Goal: Task Accomplishment & Management: Use online tool/utility

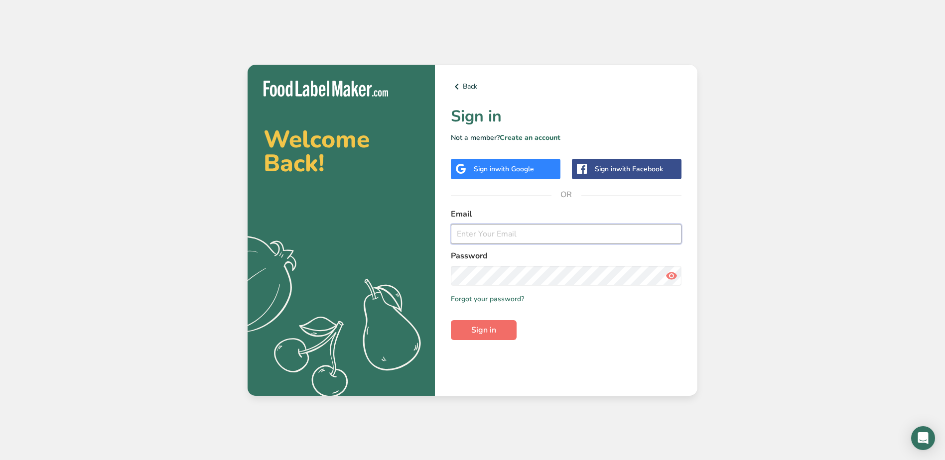
type input "[EMAIL_ADDRESS][DOMAIN_NAME]"
click at [504, 325] on button "Sign in" at bounding box center [484, 330] width 66 height 20
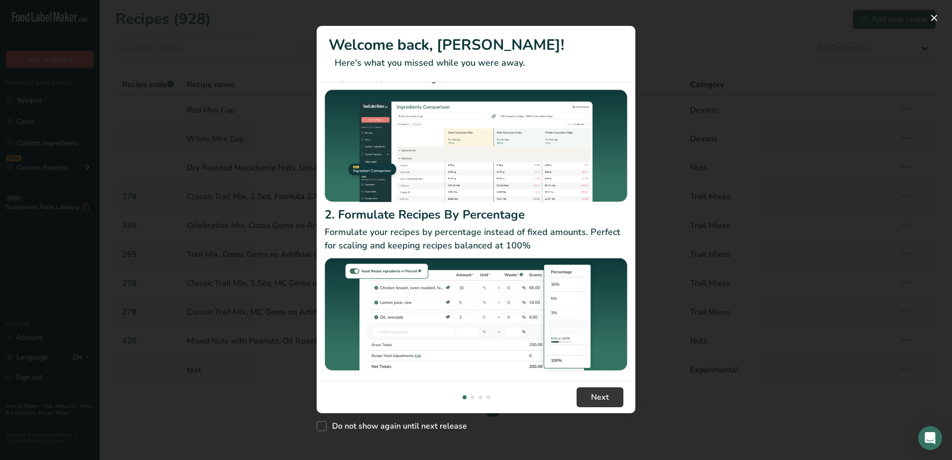
scroll to position [53, 0]
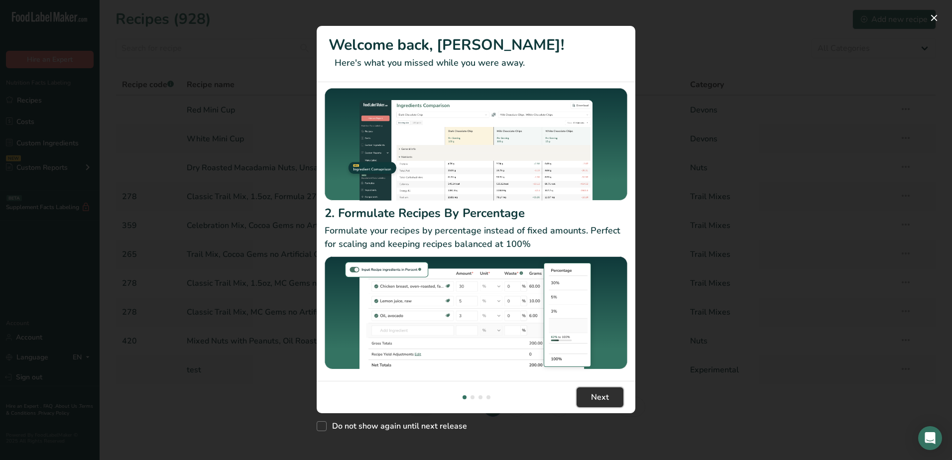
click at [605, 392] on span "Next" at bounding box center [600, 397] width 18 height 12
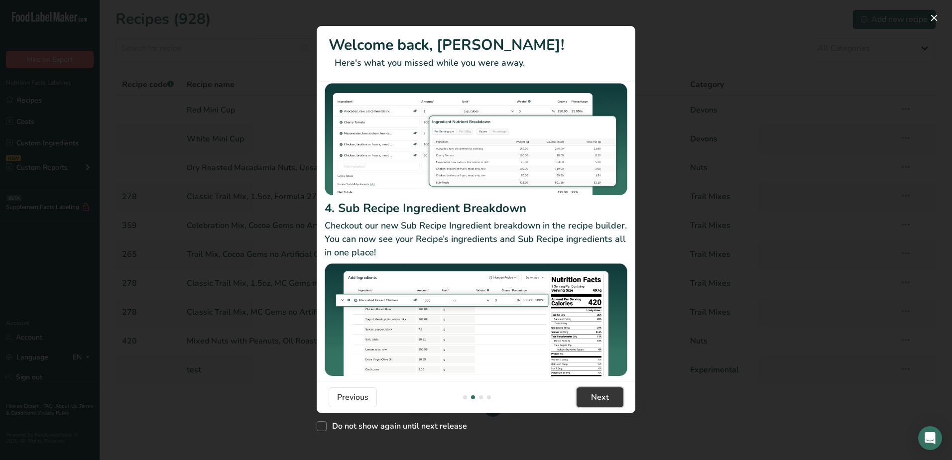
scroll to position [86, 0]
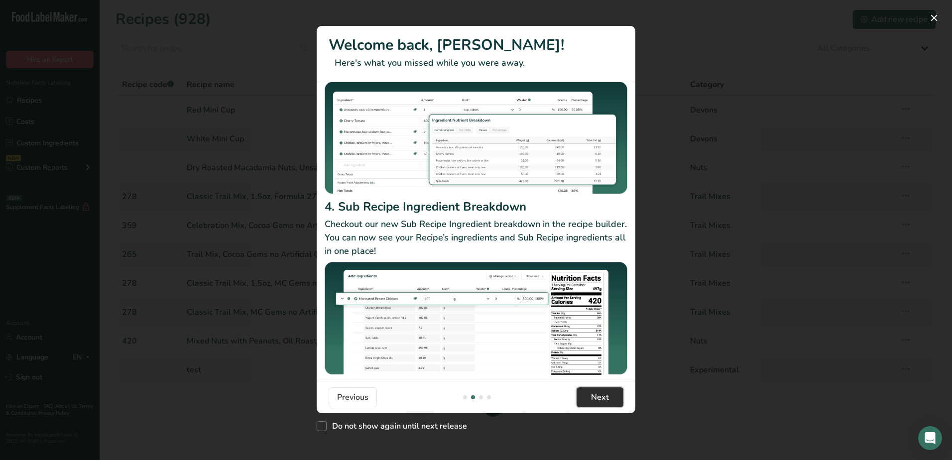
click at [599, 395] on span "Next" at bounding box center [600, 397] width 18 height 12
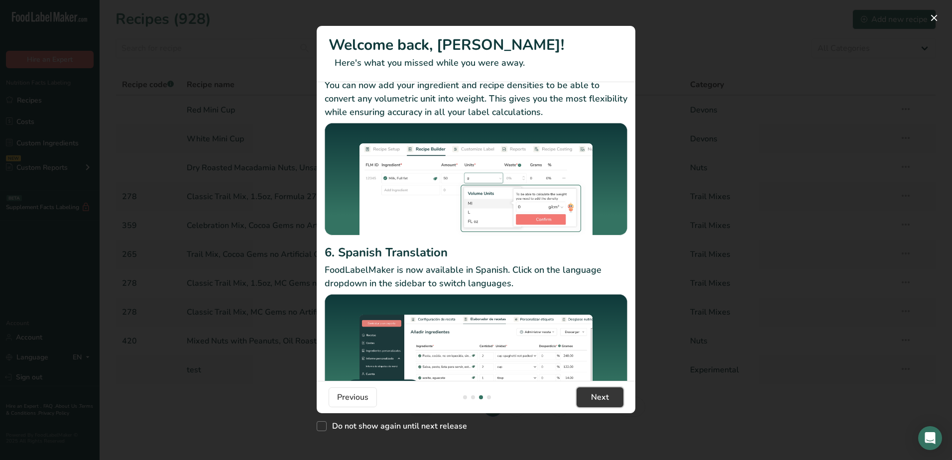
scroll to position [64, 0]
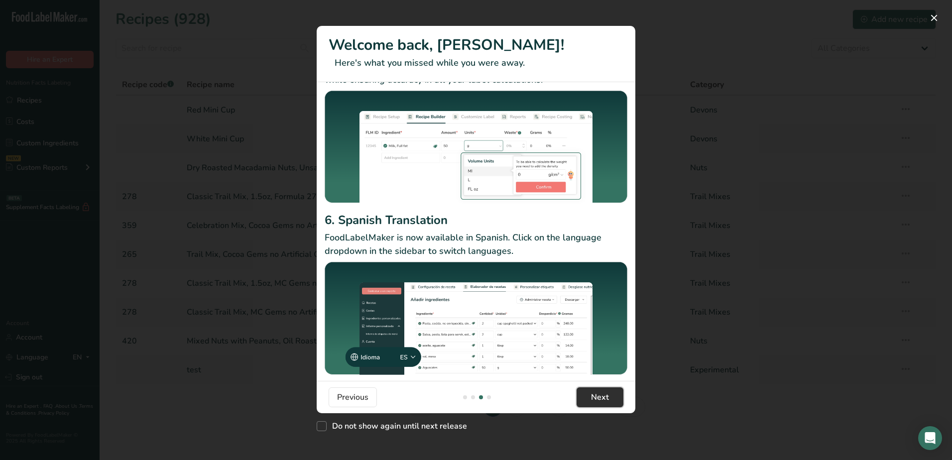
click at [598, 396] on span "Next" at bounding box center [600, 397] width 18 height 12
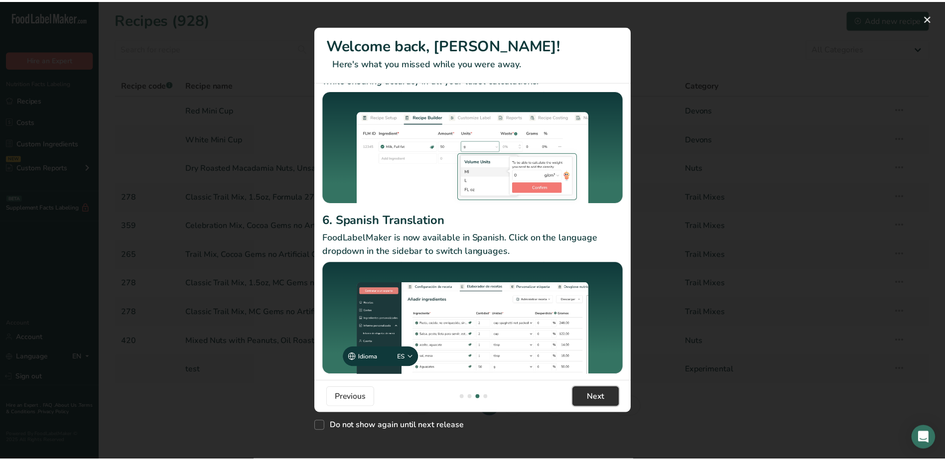
scroll to position [0, 956]
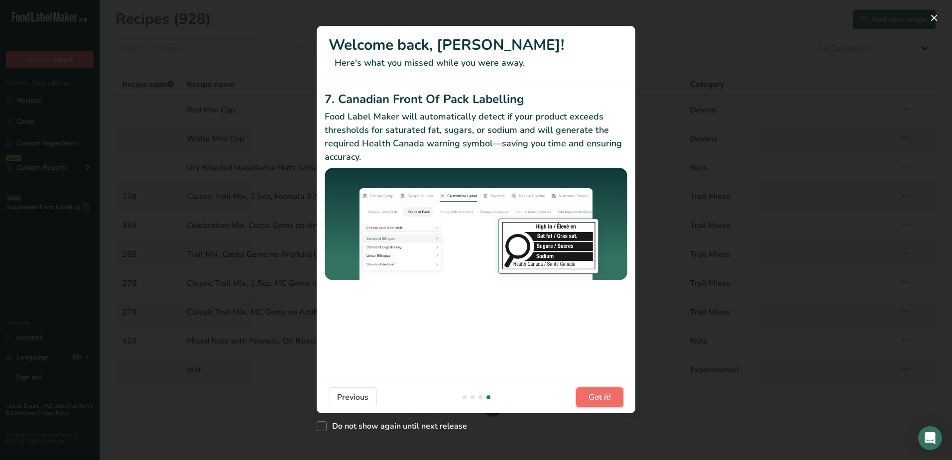
click at [598, 396] on span "Got it!" at bounding box center [600, 397] width 22 height 12
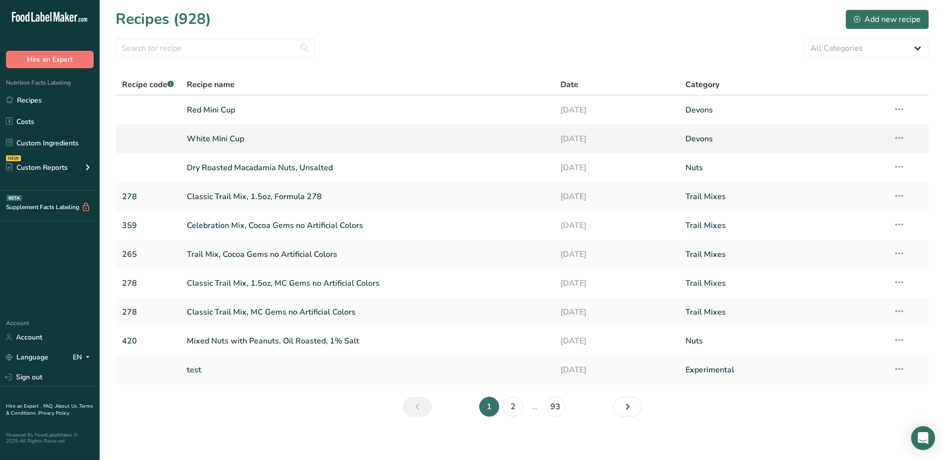
click at [225, 139] on link "White Mini Cup" at bounding box center [368, 138] width 362 height 21
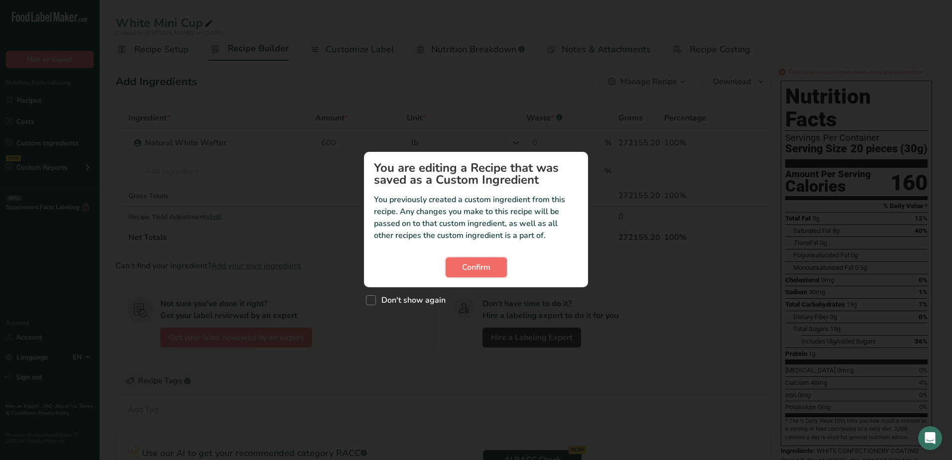
click at [460, 273] on button "Confirm" at bounding box center [476, 267] width 61 height 20
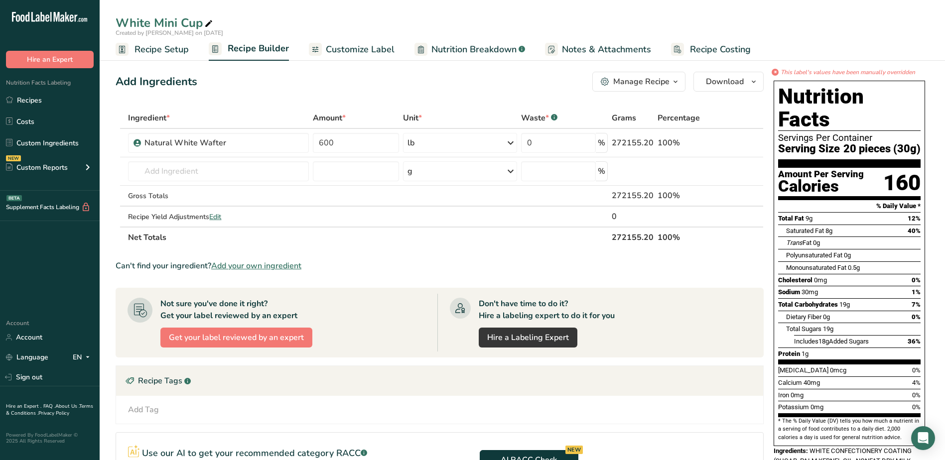
click at [356, 50] on span "Customize Label" at bounding box center [360, 49] width 69 height 13
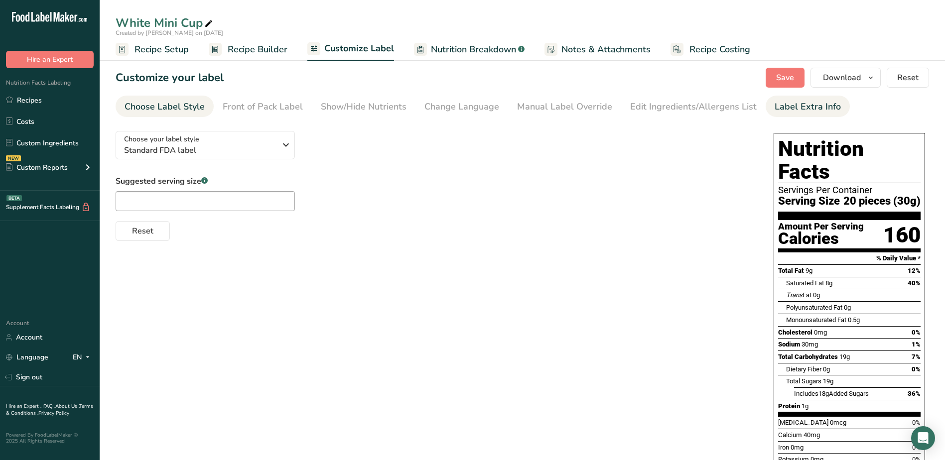
click at [786, 104] on div "Label Extra Info" at bounding box center [807, 106] width 66 height 13
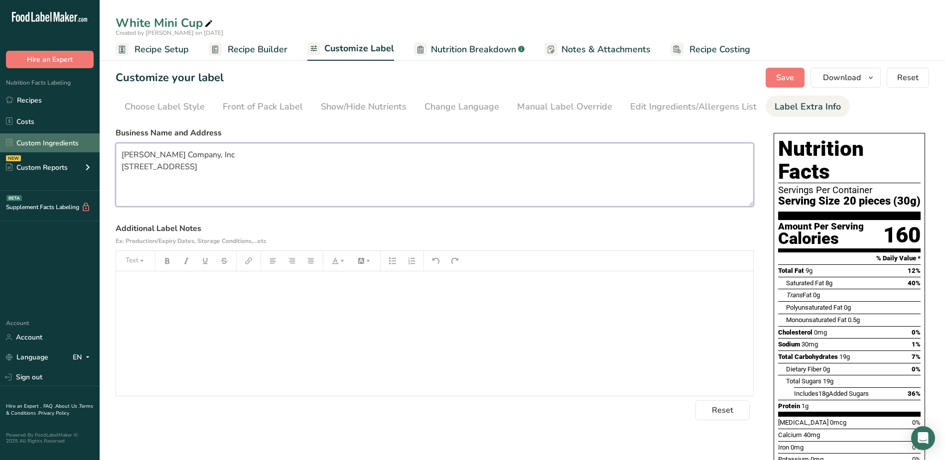
drag, startPoint x: 209, startPoint y: 180, endPoint x: 86, endPoint y: 146, distance: 127.1
click at [86, 146] on div ".a-20{fill:#fff;} Hire an Expert Nutrition Facts Labeling Recipes Costs Custom …" at bounding box center [472, 314] width 945 height 628
drag, startPoint x: 212, startPoint y: 178, endPoint x: 102, endPoint y: 145, distance: 114.5
click at [102, 145] on section "Customize your label Save Download Choose what to show on your downloaded label…" at bounding box center [522, 340] width 845 height 577
type textarea "Devon's Chocolate [STREET_ADDRESS][PERSON_NAME]"
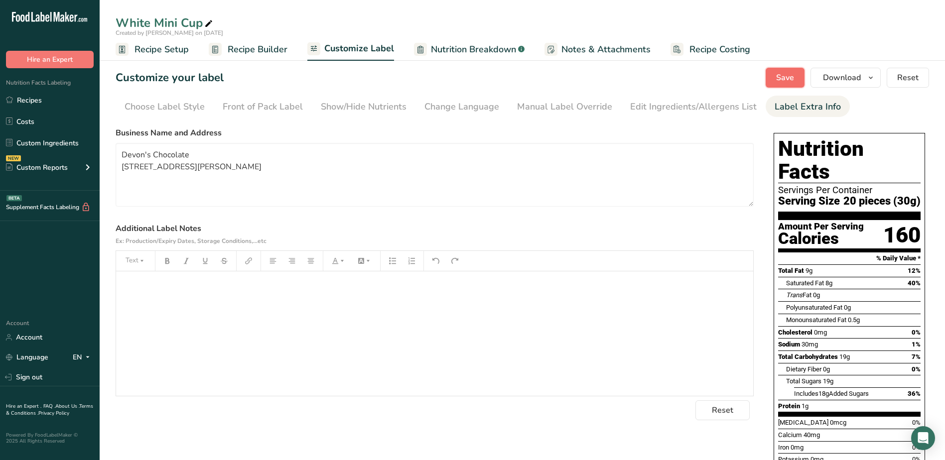
click at [785, 78] on span "Save" at bounding box center [785, 78] width 18 height 12
click at [856, 73] on span "Download" at bounding box center [842, 78] width 38 height 12
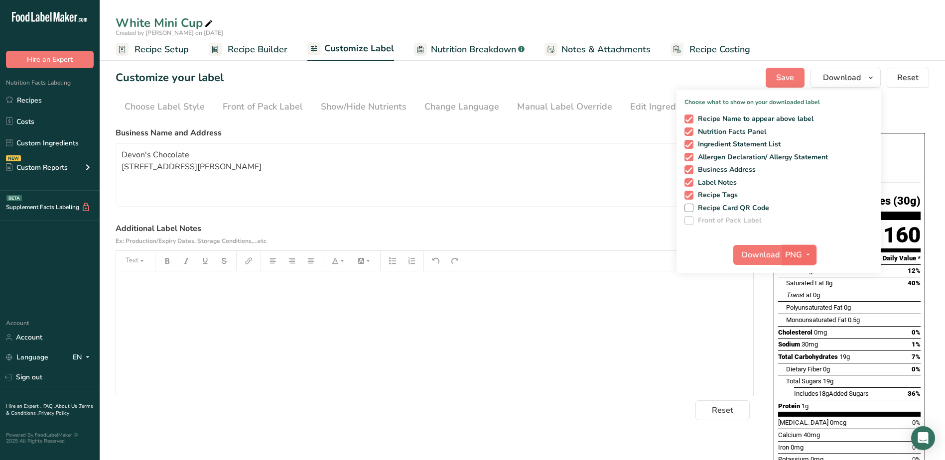
click at [795, 253] on span "PNG" at bounding box center [793, 255] width 17 height 12
click at [804, 320] on link "PDF" at bounding box center [800, 324] width 32 height 16
click at [763, 257] on span "Download" at bounding box center [761, 255] width 38 height 12
click at [36, 101] on link "Recipes" at bounding box center [50, 100] width 100 height 19
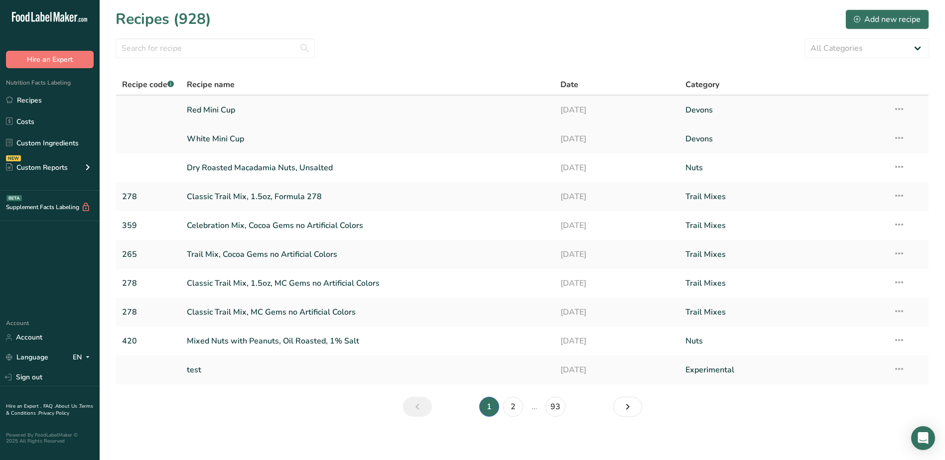
click at [202, 107] on link "Red Mini Cup" at bounding box center [368, 110] width 362 height 21
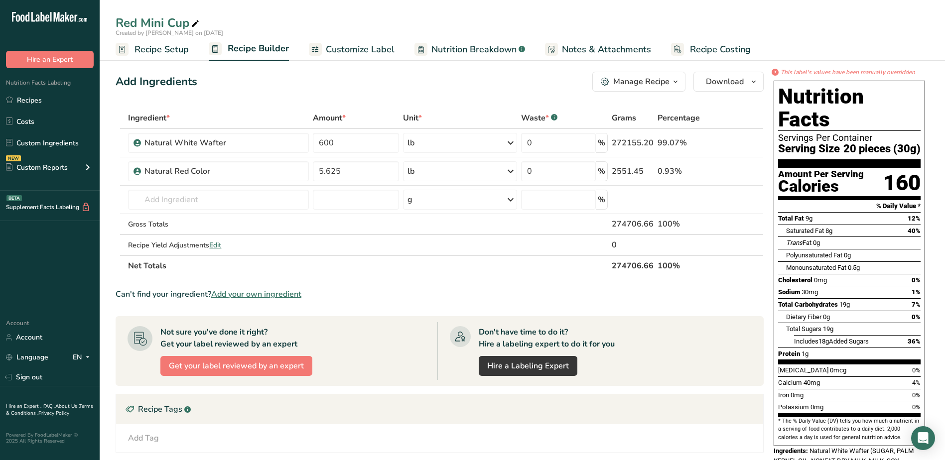
click at [375, 48] on span "Customize Label" at bounding box center [360, 49] width 69 height 13
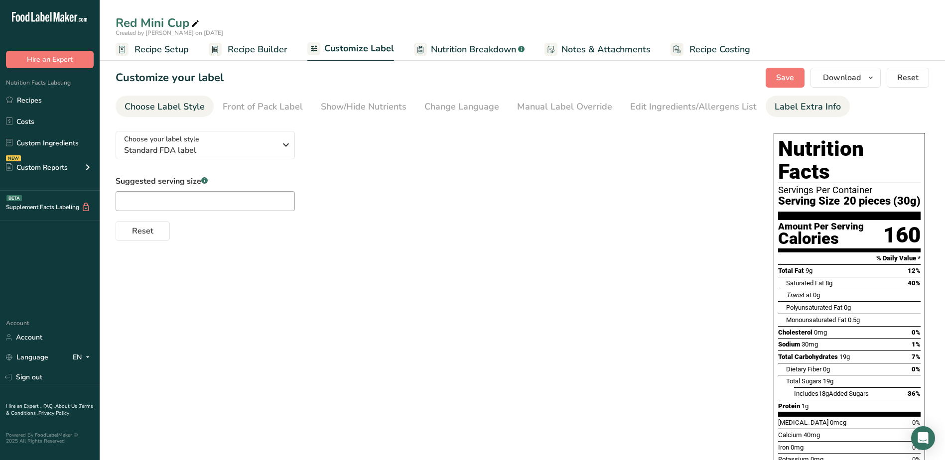
click at [800, 107] on div "Label Extra Info" at bounding box center [807, 106] width 66 height 13
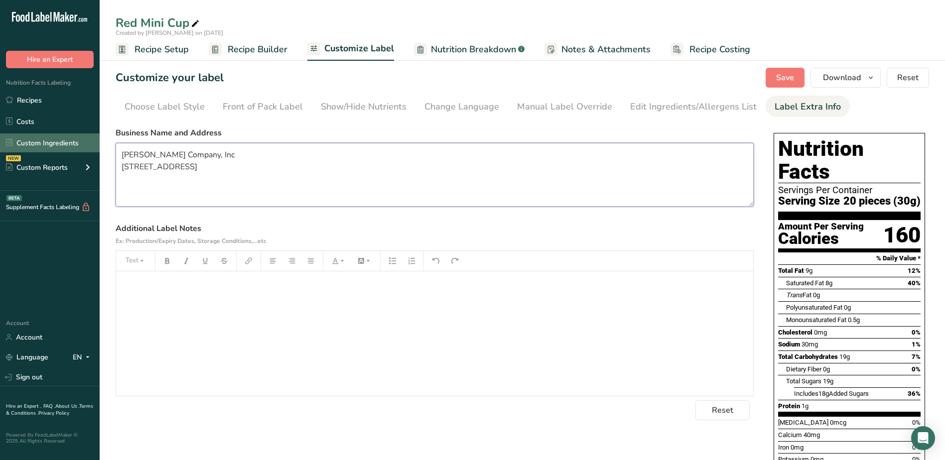
drag, startPoint x: 216, startPoint y: 181, endPoint x: 70, endPoint y: 148, distance: 149.1
click at [70, 148] on div ".a-20{fill:#fff;} Hire an Expert Nutrition Facts Labeling Recipes Costs Custom …" at bounding box center [472, 304] width 945 height 609
paste textarea "Devon's Chocolate [STREET_ADDRESS][PERSON_NAME]"
type textarea "Devon's Chocolate [STREET_ADDRESS][PERSON_NAME]"
click at [779, 80] on span "Save" at bounding box center [785, 78] width 18 height 12
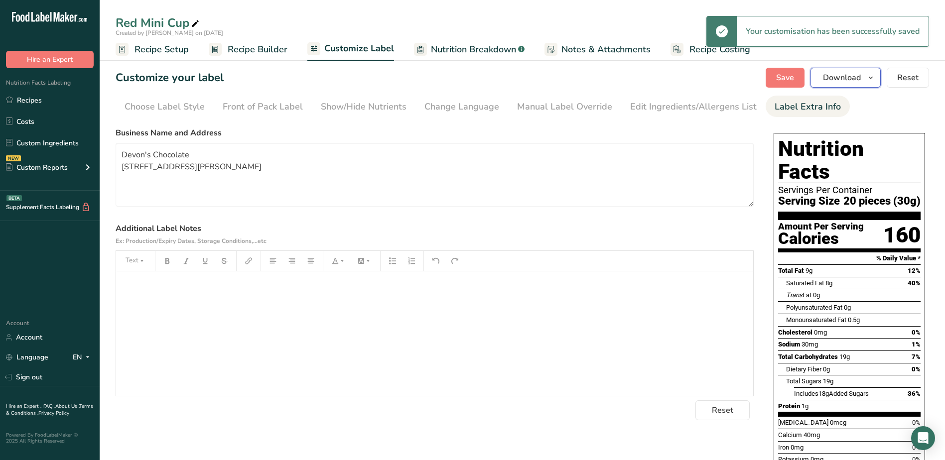
click at [860, 79] on span "Download" at bounding box center [842, 78] width 38 height 12
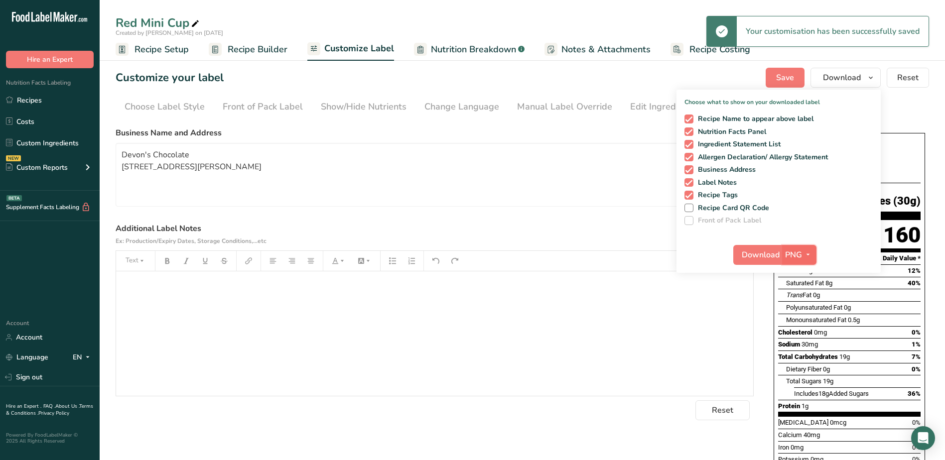
click at [799, 252] on span "PNG" at bounding box center [793, 255] width 17 height 12
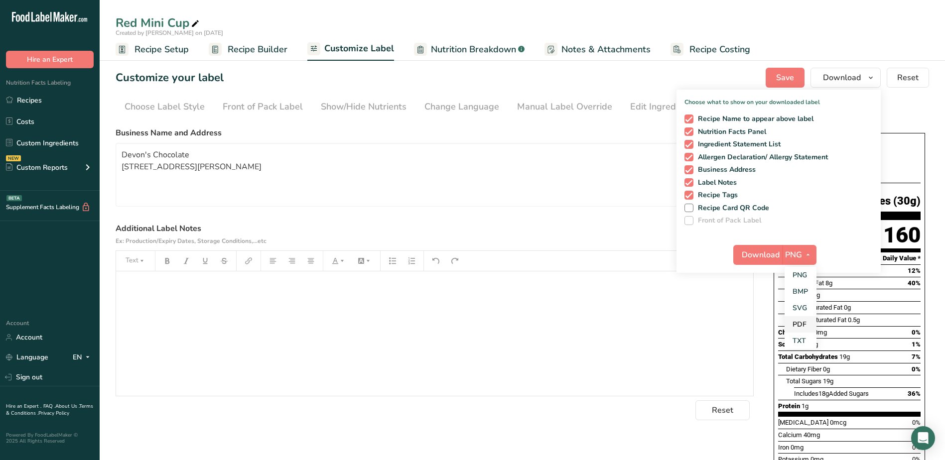
click at [807, 323] on link "PDF" at bounding box center [800, 324] width 32 height 16
click at [765, 260] on span "Download" at bounding box center [761, 255] width 38 height 12
click at [22, 94] on link "Recipes" at bounding box center [50, 100] width 100 height 19
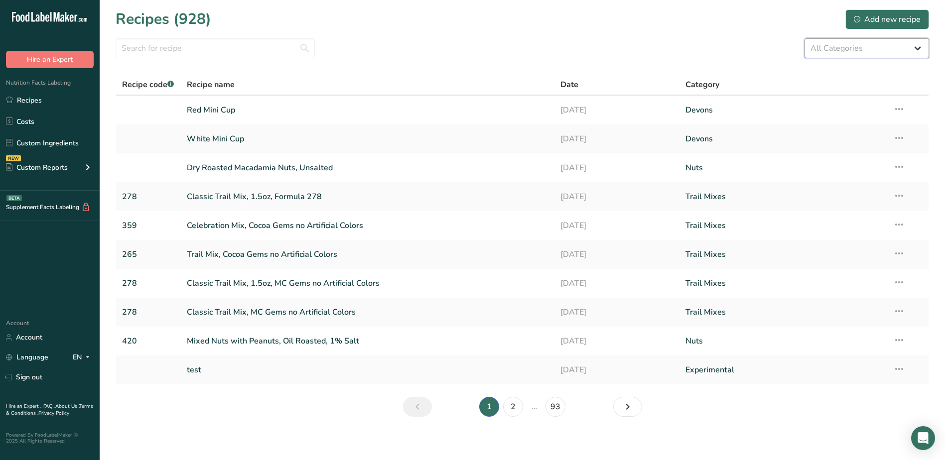
click at [841, 47] on select "All Categories Archived Baked Goods Beverages Chocolate Covered Nuts Chocolate …" at bounding box center [866, 48] width 124 height 20
select select "2152"
click at [804, 38] on select "All Categories Archived Baked Goods Beverages Chocolate Covered Nuts Chocolate …" at bounding box center [866, 48] width 124 height 20
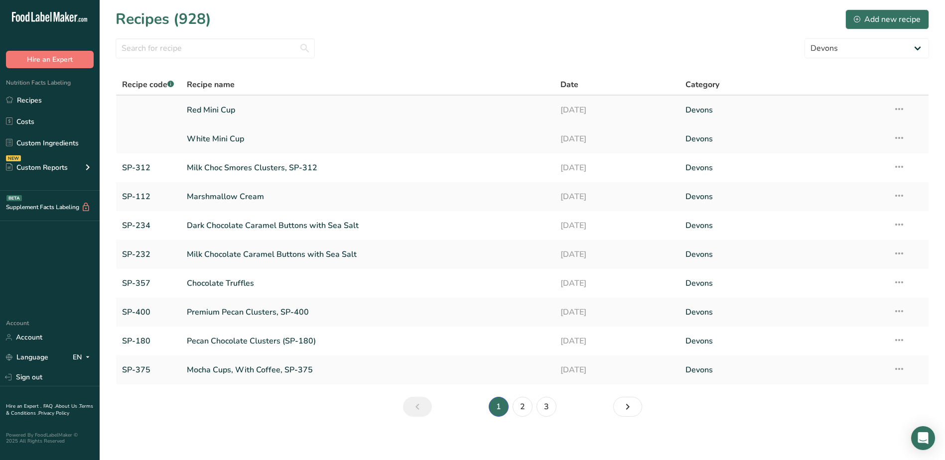
click at [213, 109] on link "Red Mini Cup" at bounding box center [368, 110] width 362 height 21
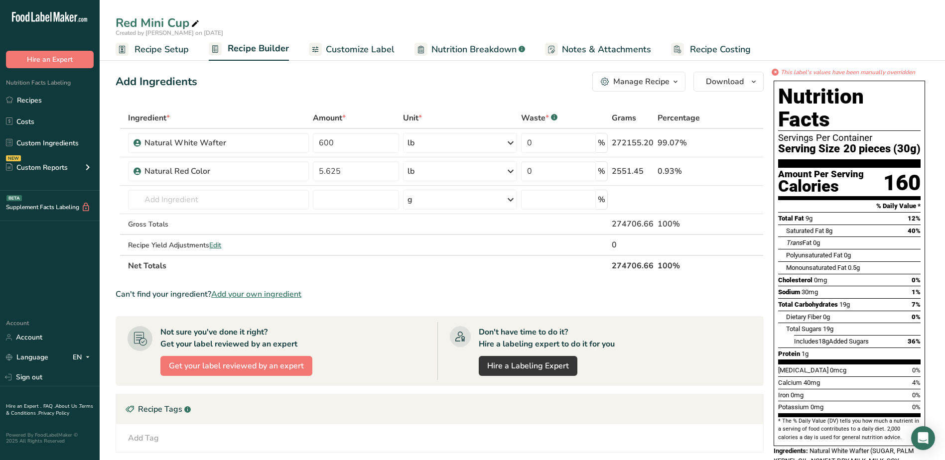
click at [358, 48] on span "Customize Label" at bounding box center [360, 49] width 69 height 13
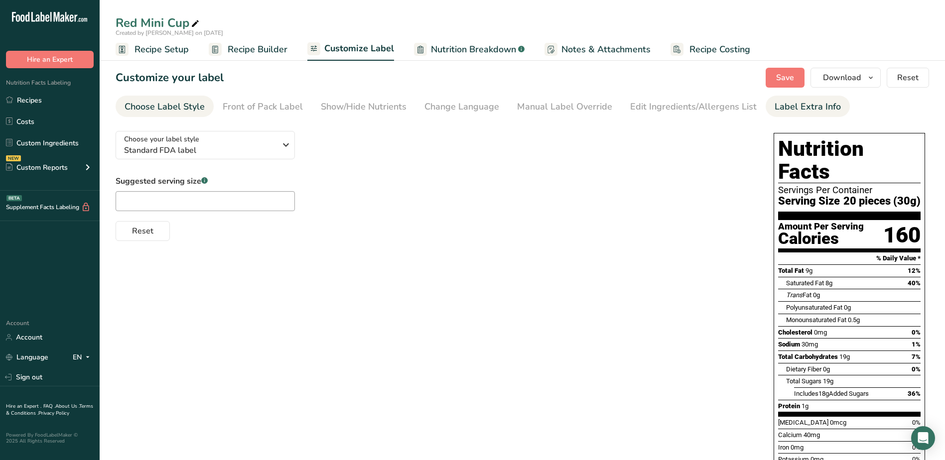
click at [774, 108] on div "Label Extra Info" at bounding box center [807, 106] width 66 height 13
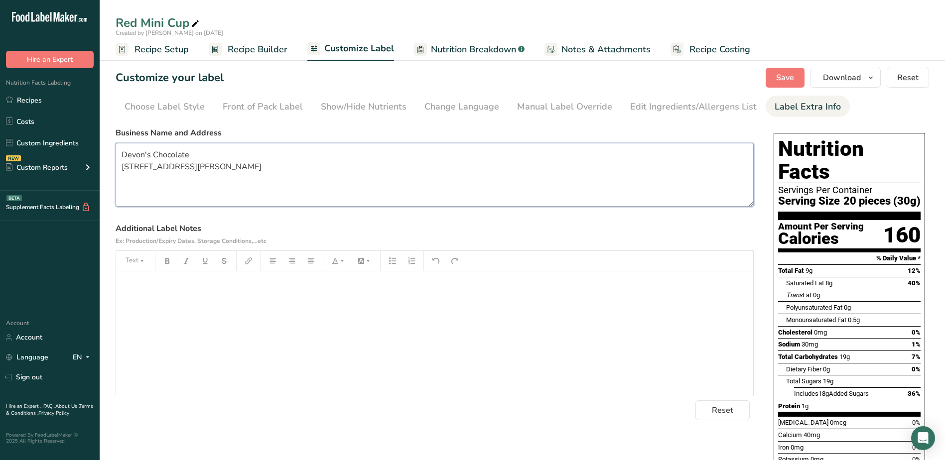
click at [195, 157] on textarea "Devon's Chocolate [STREET_ADDRESS][PERSON_NAME]" at bounding box center [435, 175] width 638 height 64
type textarea "Devon's Chocolates [STREET_ADDRESS][PERSON_NAME]"
click at [780, 77] on span "Save" at bounding box center [785, 78] width 18 height 12
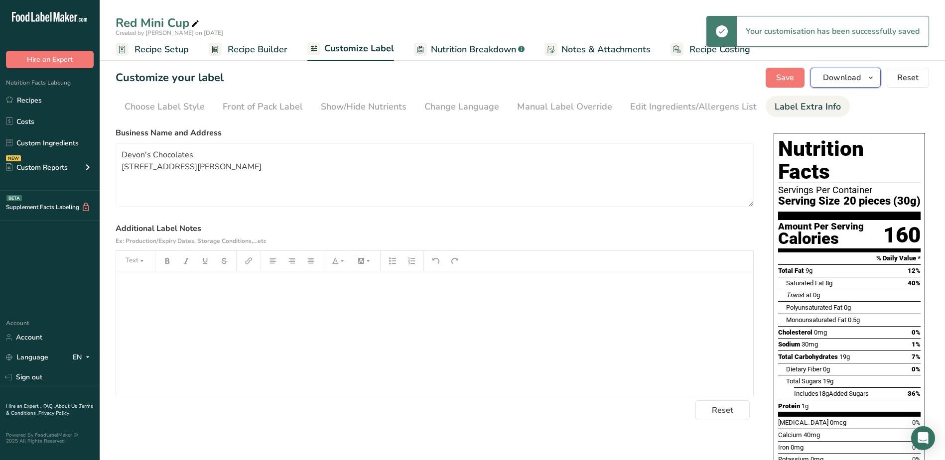
click at [864, 73] on button "Download" at bounding box center [845, 78] width 70 height 20
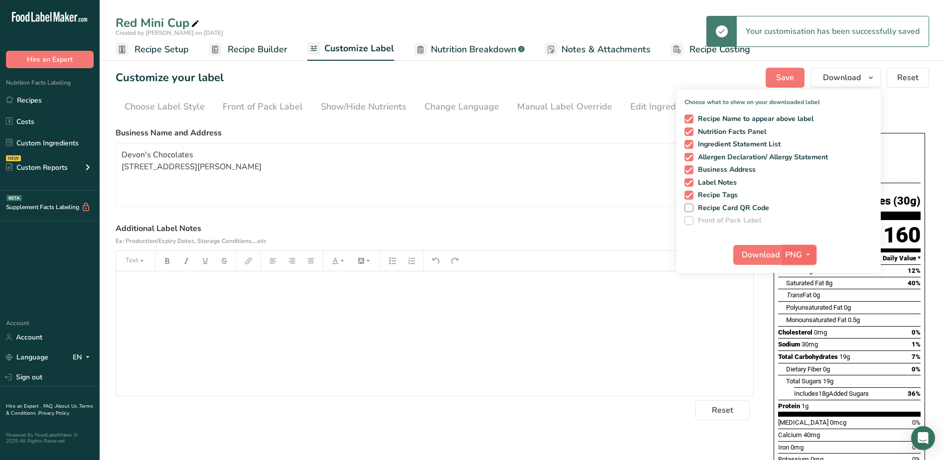
click at [805, 253] on icon "button" at bounding box center [808, 254] width 8 height 12
click at [804, 324] on link "PDF" at bounding box center [800, 324] width 32 height 16
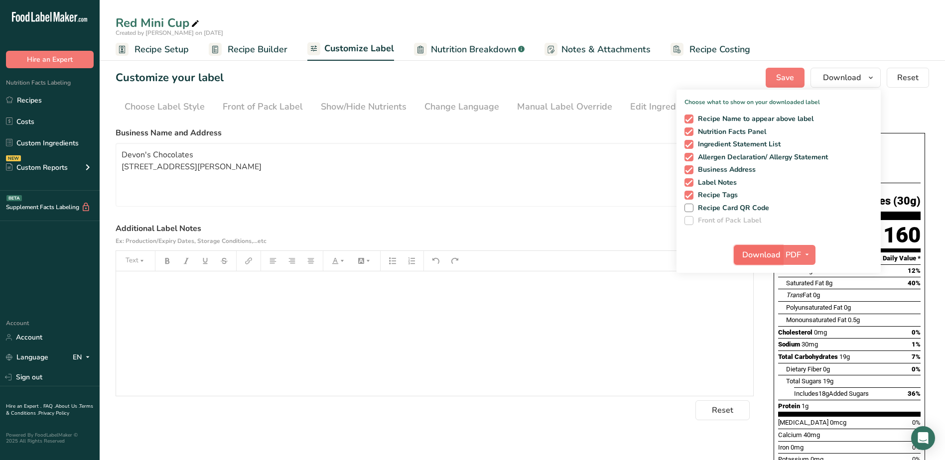
click at [766, 258] on span "Download" at bounding box center [761, 255] width 38 height 12
click at [22, 100] on link "Recipes" at bounding box center [50, 100] width 100 height 19
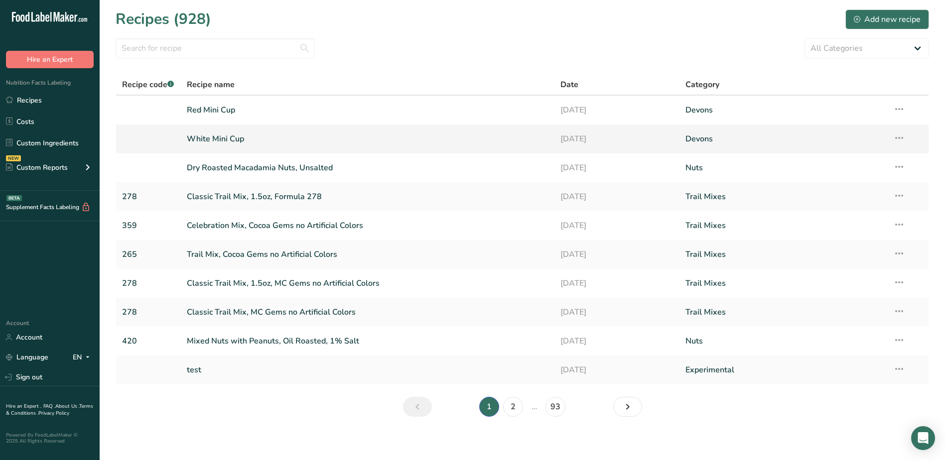
click at [214, 139] on link "White Mini Cup" at bounding box center [368, 138] width 362 height 21
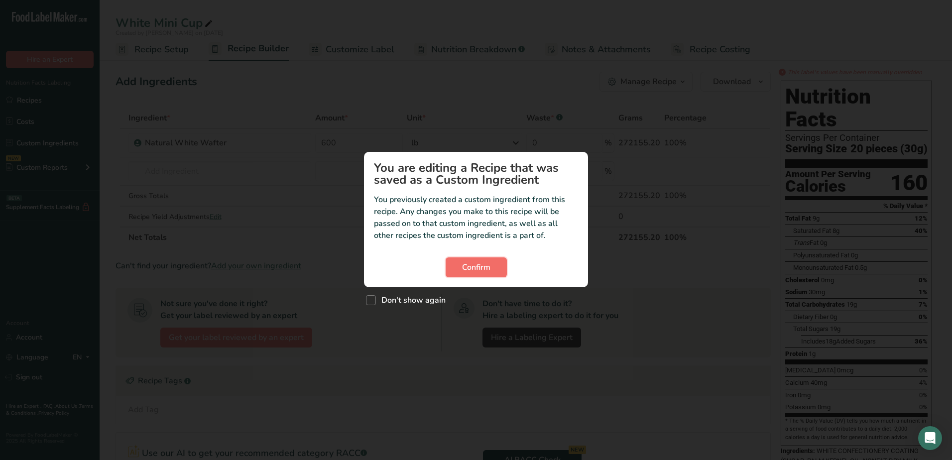
click at [486, 270] on span "Confirm" at bounding box center [476, 267] width 28 height 12
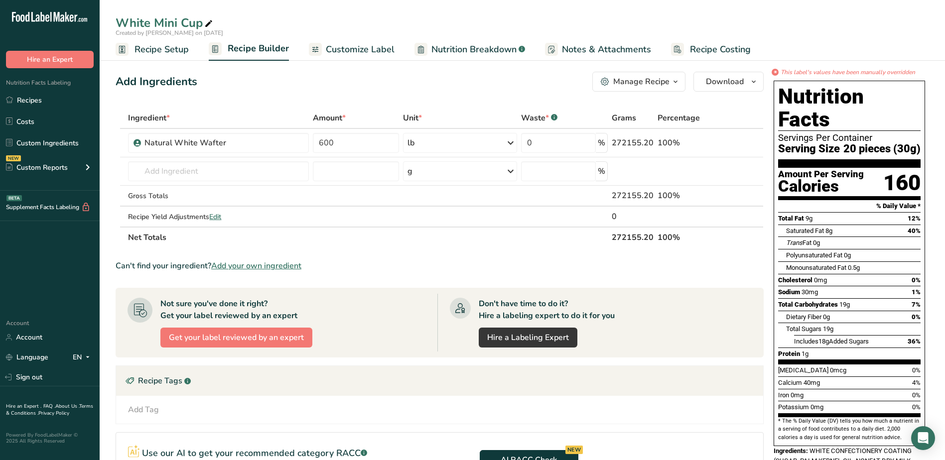
click at [343, 51] on span "Customize Label" at bounding box center [360, 49] width 69 height 13
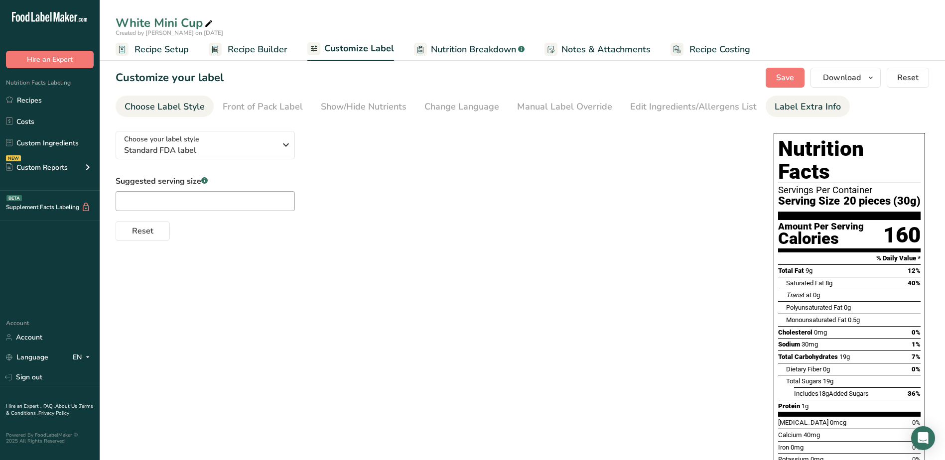
click at [789, 114] on link "Label Extra Info" at bounding box center [807, 107] width 66 height 22
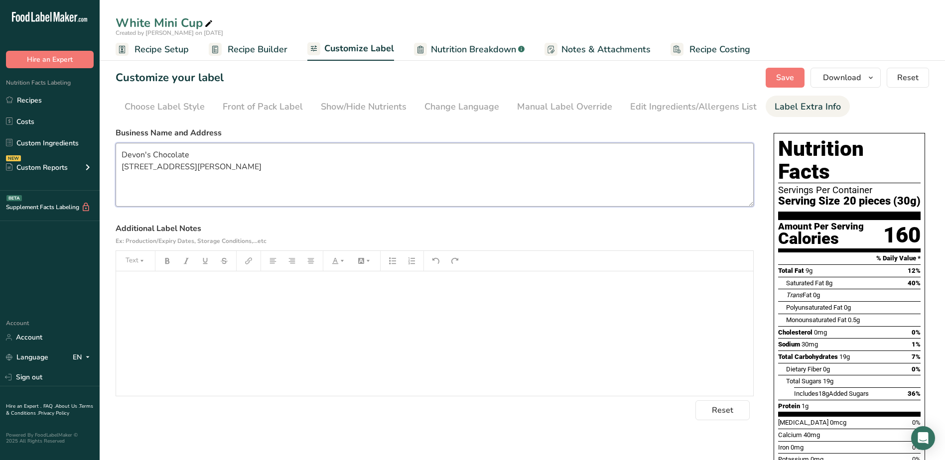
click at [264, 159] on textarea "Devon's Chocolate [STREET_ADDRESS][PERSON_NAME]" at bounding box center [435, 175] width 638 height 64
type textarea "Devon's Chocolates [STREET_ADDRESS][PERSON_NAME]"
click at [787, 79] on span "Save" at bounding box center [785, 78] width 18 height 12
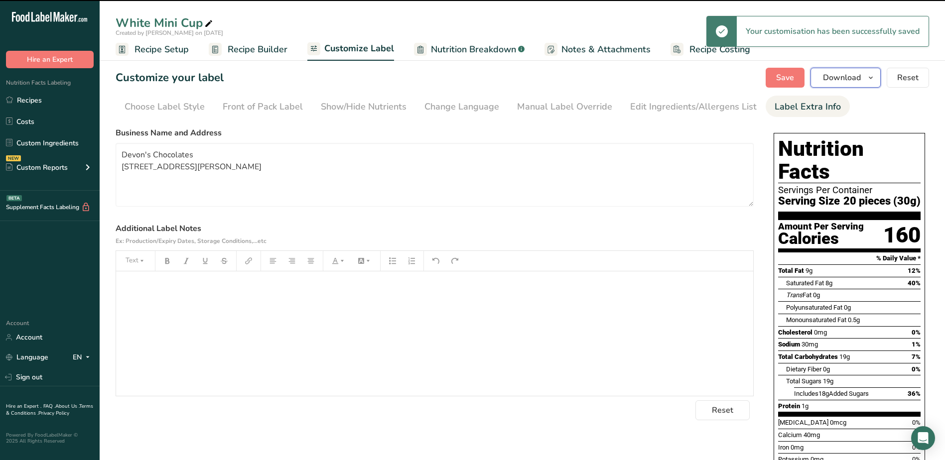
click at [864, 80] on button "Download" at bounding box center [845, 78] width 70 height 20
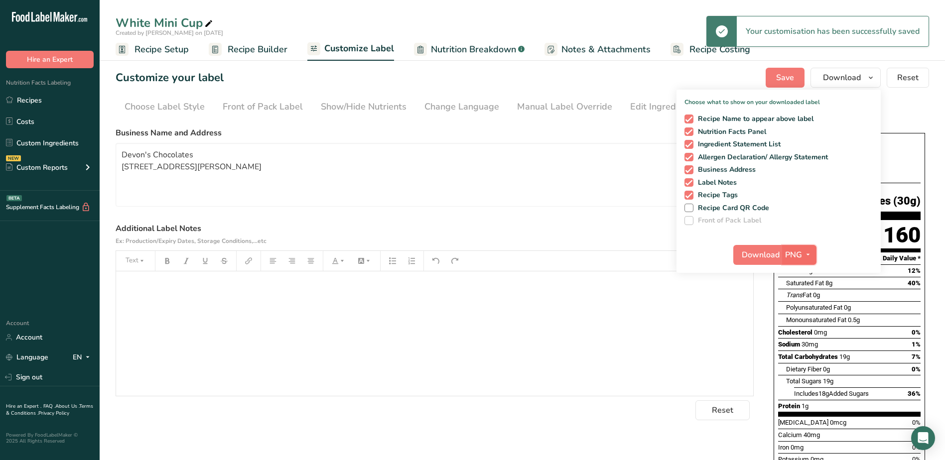
click at [807, 257] on icon "button" at bounding box center [808, 254] width 8 height 12
click at [804, 324] on link "PDF" at bounding box center [800, 324] width 32 height 16
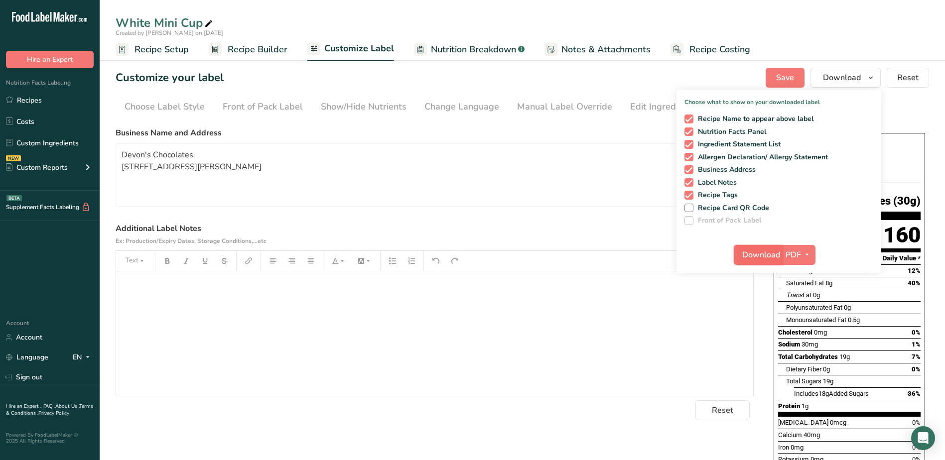
click at [766, 254] on span "Download" at bounding box center [761, 255] width 38 height 12
click at [35, 98] on link "Recipes" at bounding box center [50, 100] width 100 height 19
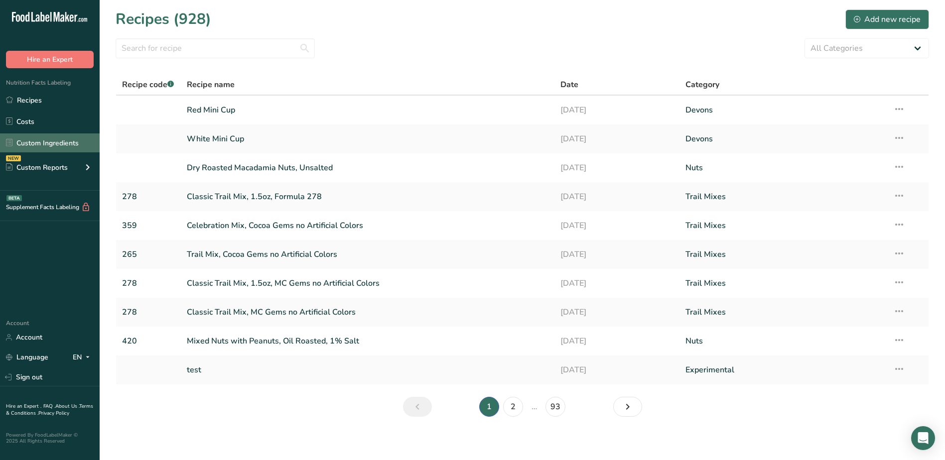
click at [36, 141] on link "Custom Ingredients" at bounding box center [50, 142] width 100 height 19
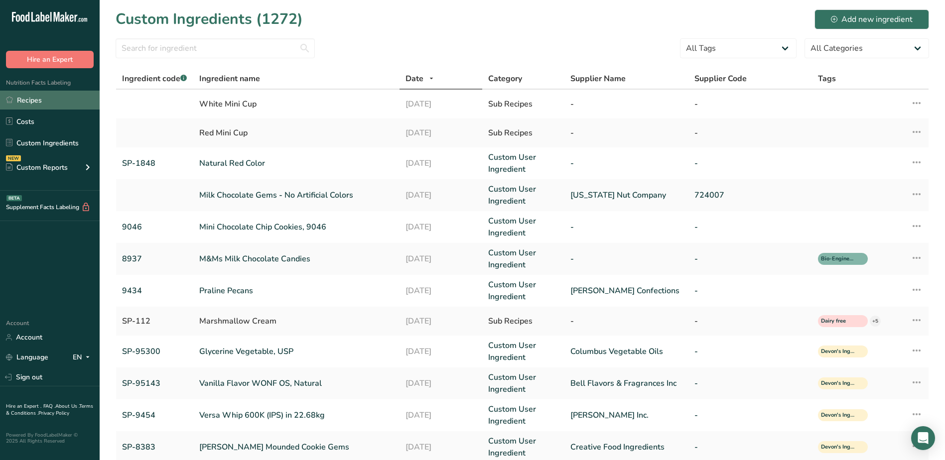
click at [29, 102] on link "Recipes" at bounding box center [50, 100] width 100 height 19
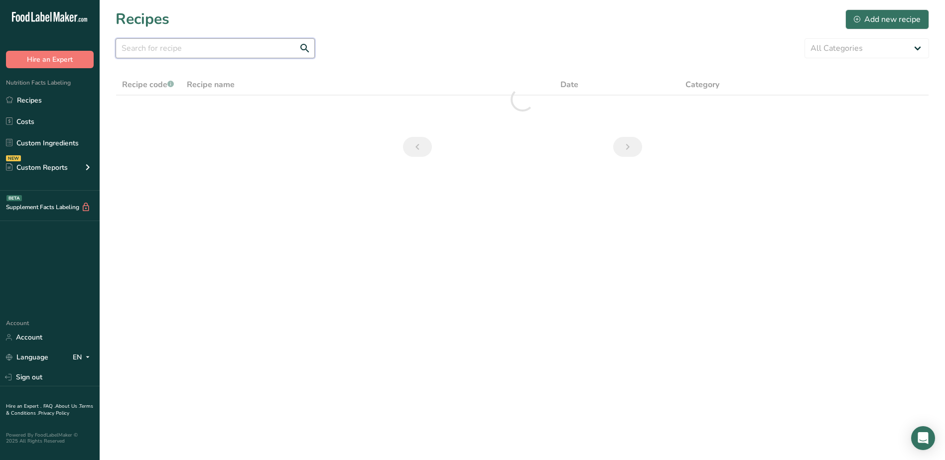
click at [219, 47] on input "text" at bounding box center [215, 48] width 199 height 20
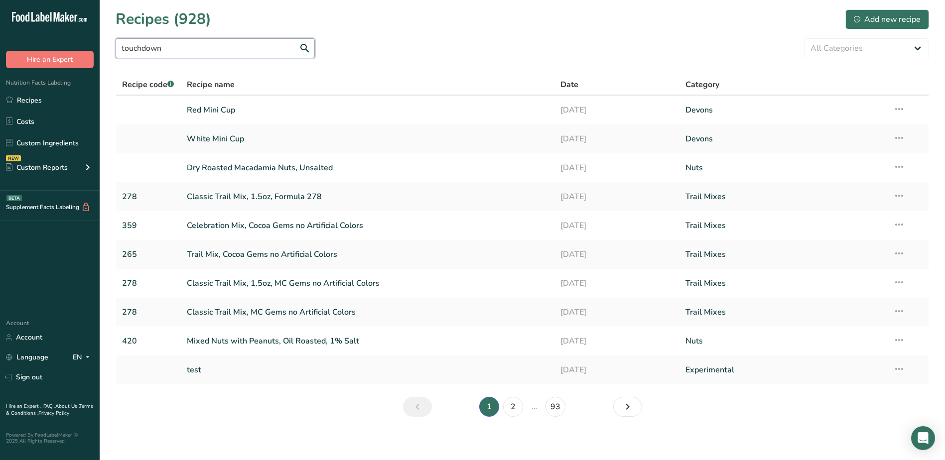
type input "touchdown"
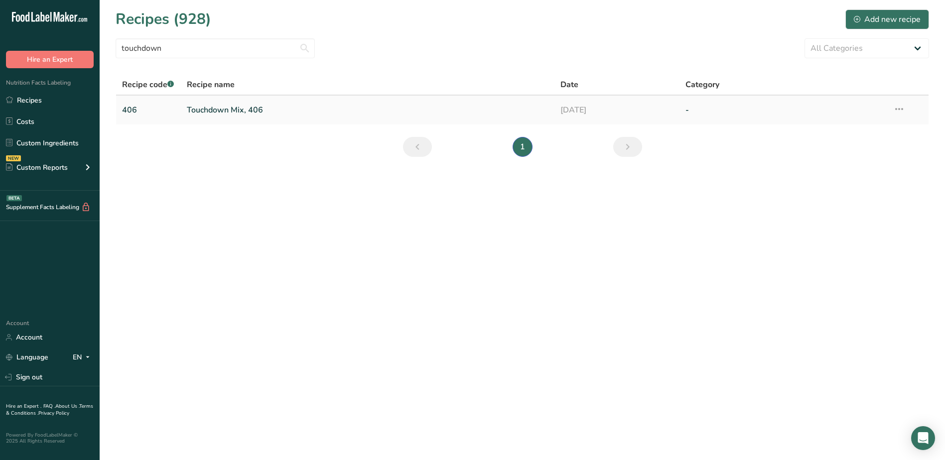
click at [225, 108] on link "Touchdown Mix, 406" at bounding box center [368, 110] width 362 height 21
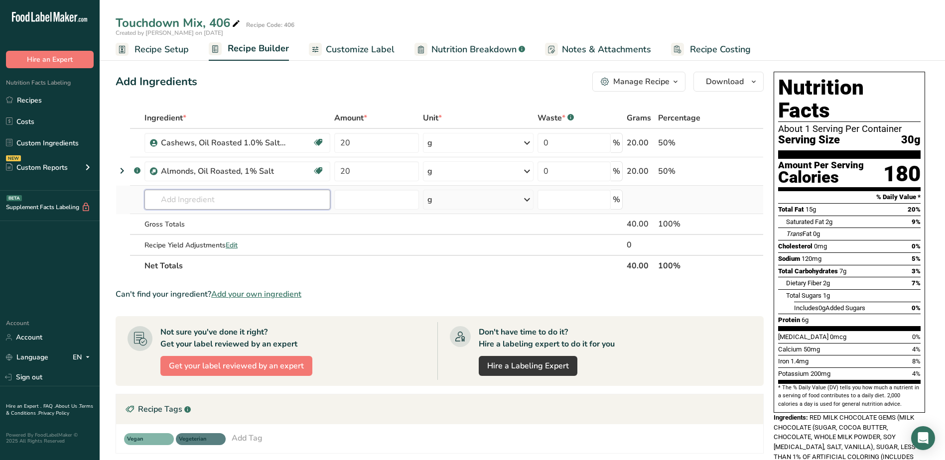
click at [215, 195] on input "text" at bounding box center [237, 200] width 186 height 20
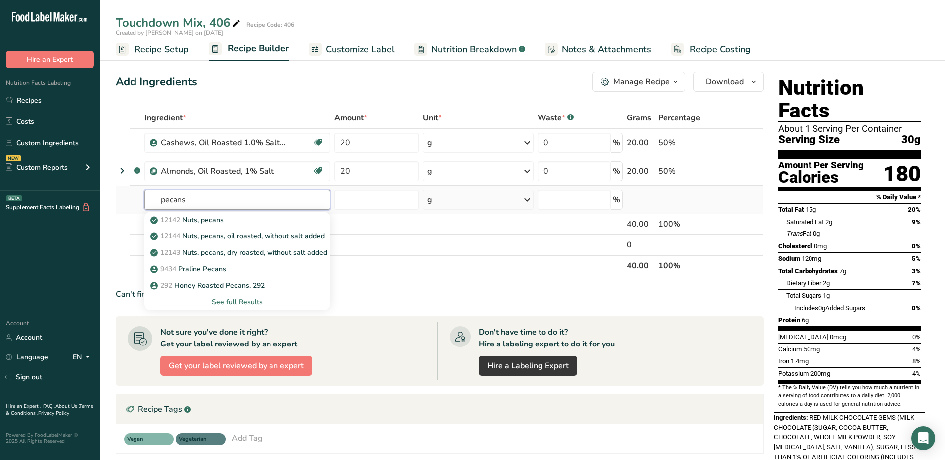
type input "pecans"
click at [251, 301] on div "See full Results" at bounding box center [237, 302] width 170 height 10
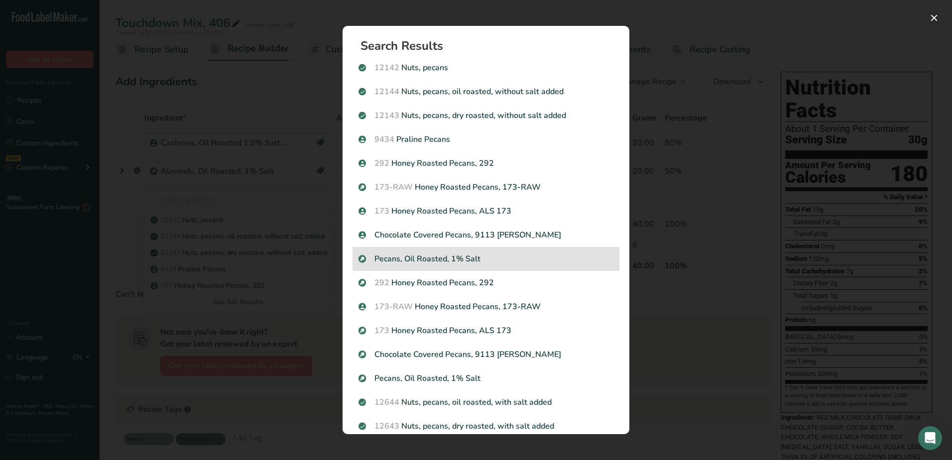
click at [457, 261] on p "Pecans, Oil Roasted, 1% Salt" at bounding box center [486, 259] width 255 height 12
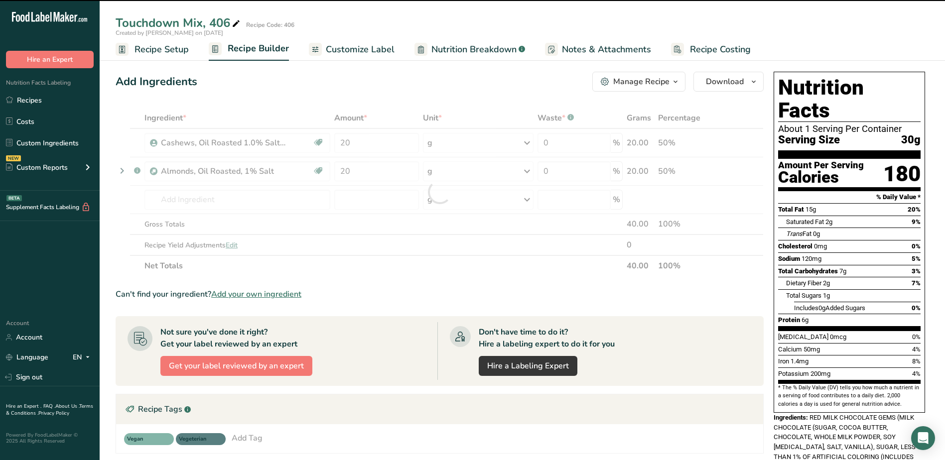
type input "0"
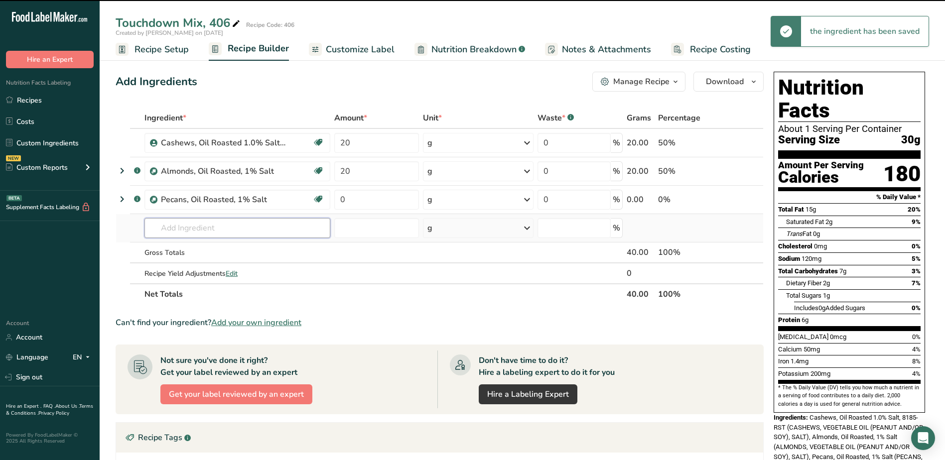
click at [209, 230] on input "text" at bounding box center [237, 228] width 186 height 20
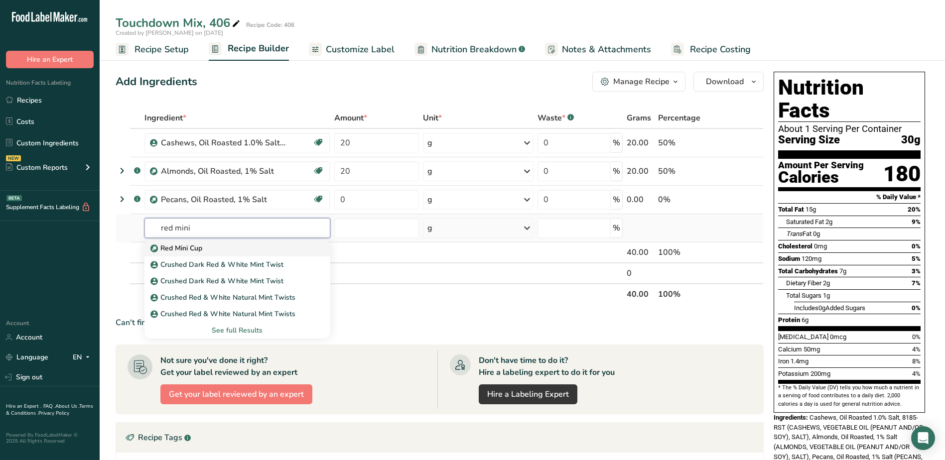
type input "red mini"
click at [293, 246] on div "Red Mini Cup" at bounding box center [229, 248] width 154 height 10
type input "Red Mini Cup"
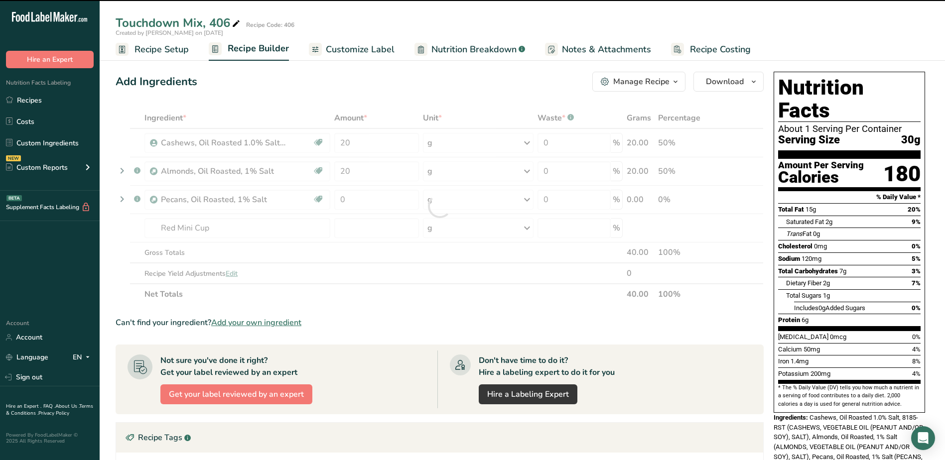
type input "0"
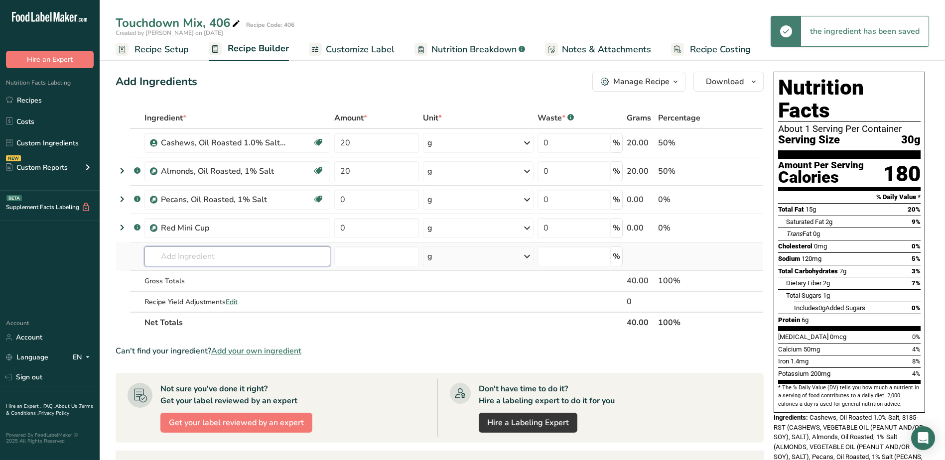
click at [230, 259] on input "text" at bounding box center [237, 256] width 186 height 20
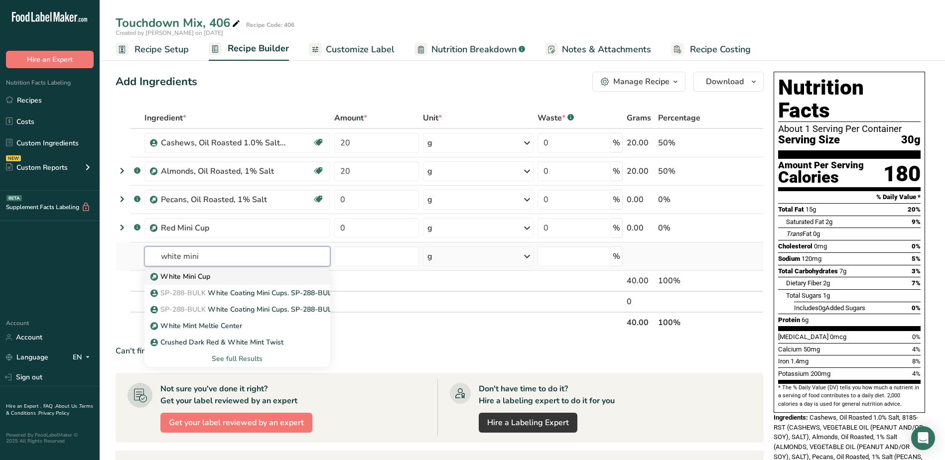
type input "white mini"
click at [238, 279] on div "White Mini Cup" at bounding box center [229, 276] width 154 height 10
type input "White Mini Cup"
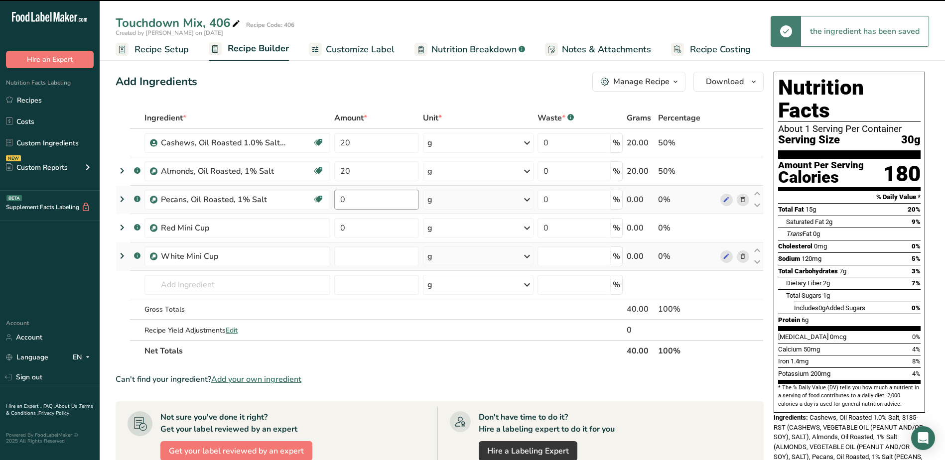
type input "0"
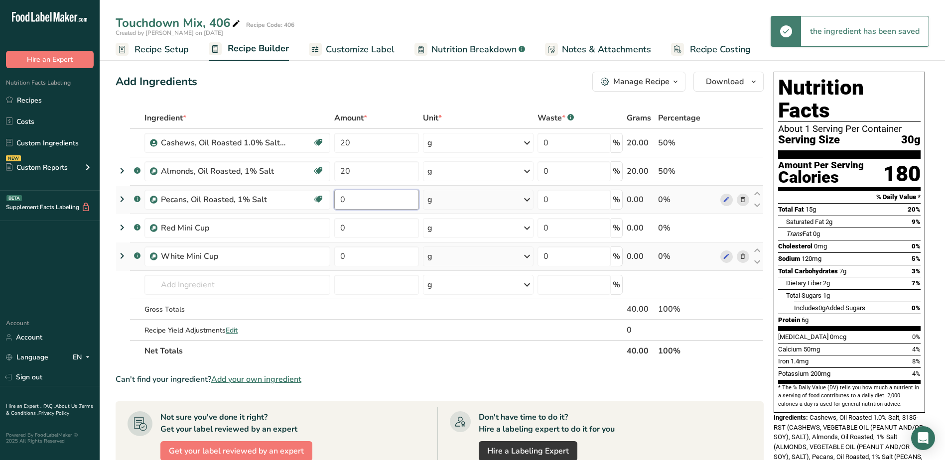
drag, startPoint x: 374, startPoint y: 201, endPoint x: 336, endPoint y: 195, distance: 38.8
click at [336, 195] on input "0" at bounding box center [376, 200] width 85 height 20
type input "10"
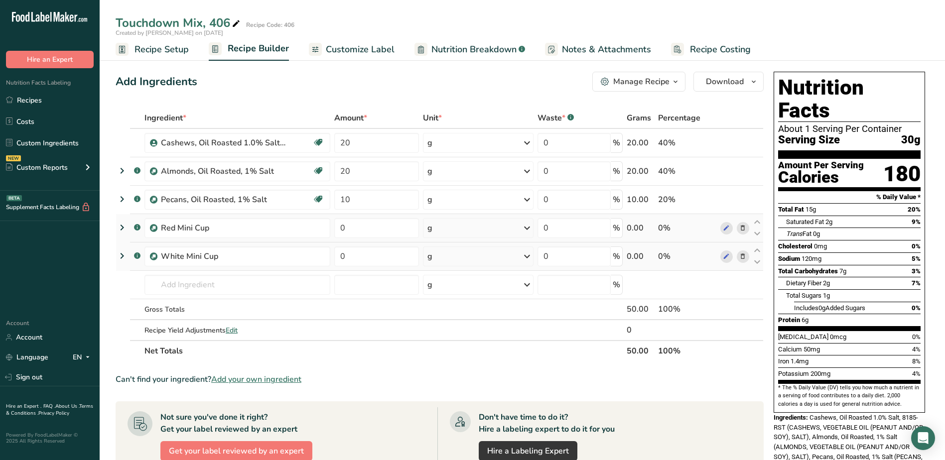
click at [373, 238] on div "Ingredient * Amount * Unit * Waste * .a-a{fill:#347362;}.b-a{fill:#fff;} Grams …" at bounding box center [440, 235] width 648 height 254
drag, startPoint x: 376, startPoint y: 229, endPoint x: 311, endPoint y: 223, distance: 66.0
click at [311, 223] on tr ".a-a{fill:#347362;}.b-a{fill:#fff;} Red Mini Cup 0 g Weight Units g kg mg See m…" at bounding box center [439, 228] width 647 height 28
type input "25"
click at [368, 256] on div "Ingredient * Amount * Unit * Waste * .a-a{fill:#347362;}.b-a{fill:#fff;} Grams …" at bounding box center [440, 235] width 648 height 254
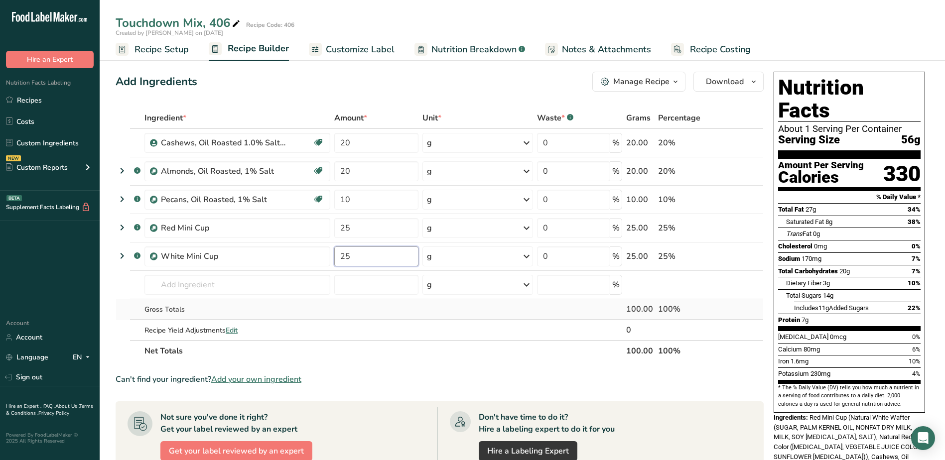
type input "25"
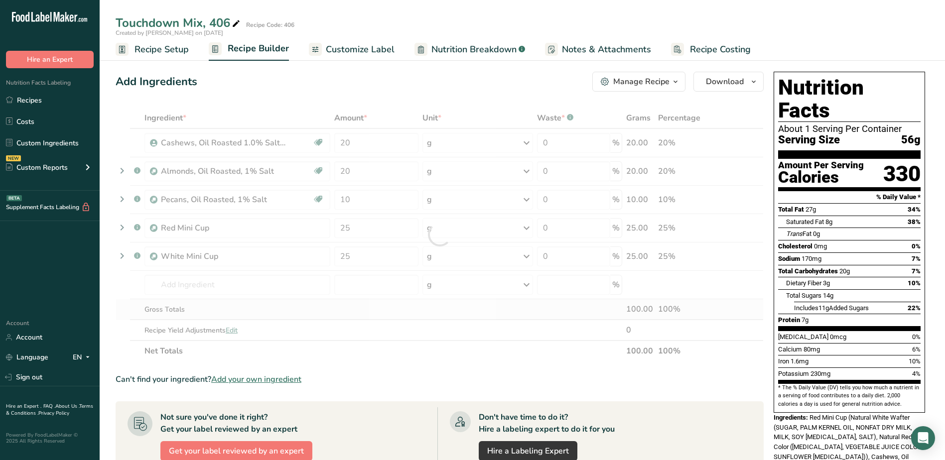
click at [389, 303] on div "Ingredient * Amount * Unit * Waste * .a-a{fill:#347362;}.b-a{fill:#fff;} Grams …" at bounding box center [440, 235] width 648 height 254
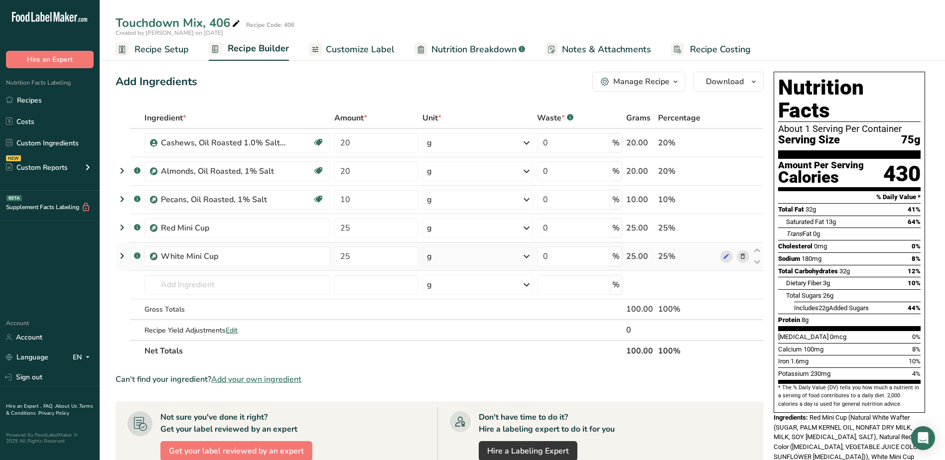
drag, startPoint x: 140, startPoint y: 49, endPoint x: 432, endPoint y: 258, distance: 358.9
click at [140, 49] on span "Recipe Setup" at bounding box center [161, 49] width 54 height 13
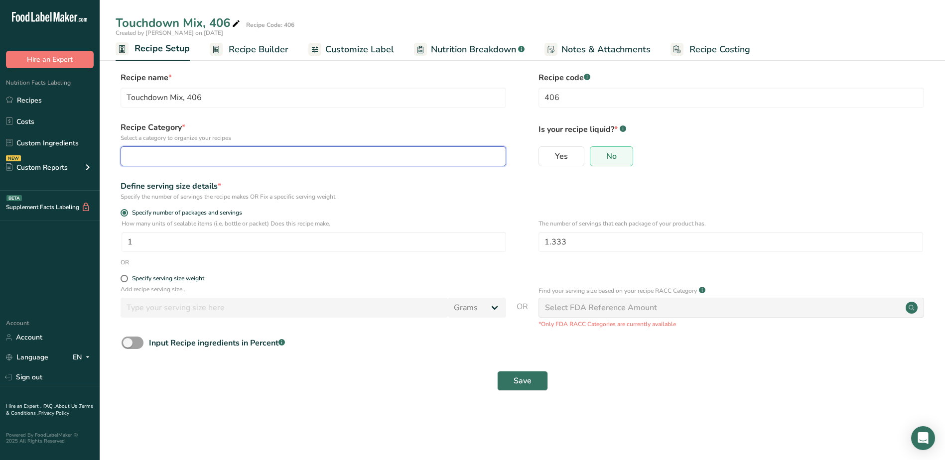
click at [251, 155] on div "button" at bounding box center [310, 156] width 367 height 12
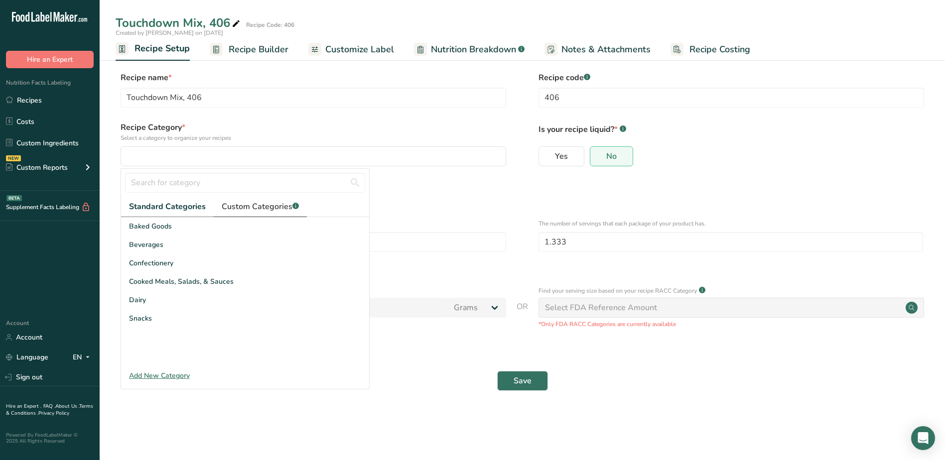
click at [243, 204] on span "Custom Categories .a-a{fill:#347362;}.b-a{fill:#fff;}" at bounding box center [260, 207] width 77 height 12
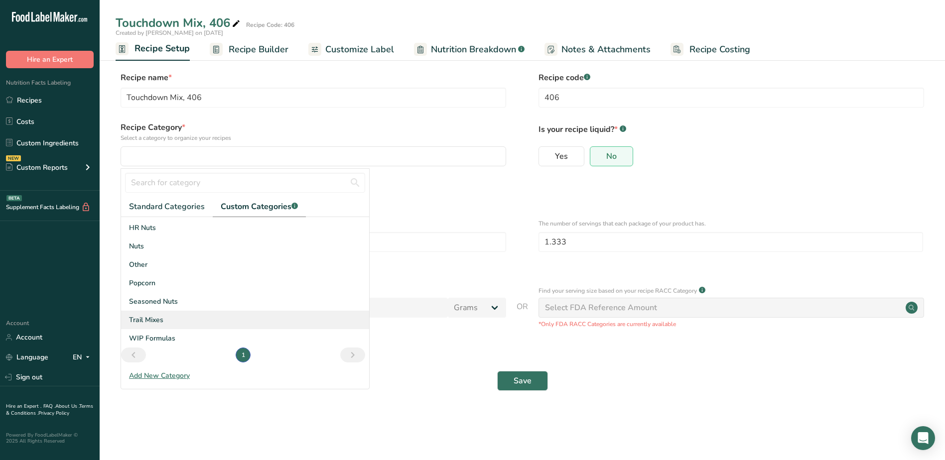
click at [177, 319] on div "Trail Mixes" at bounding box center [245, 320] width 248 height 18
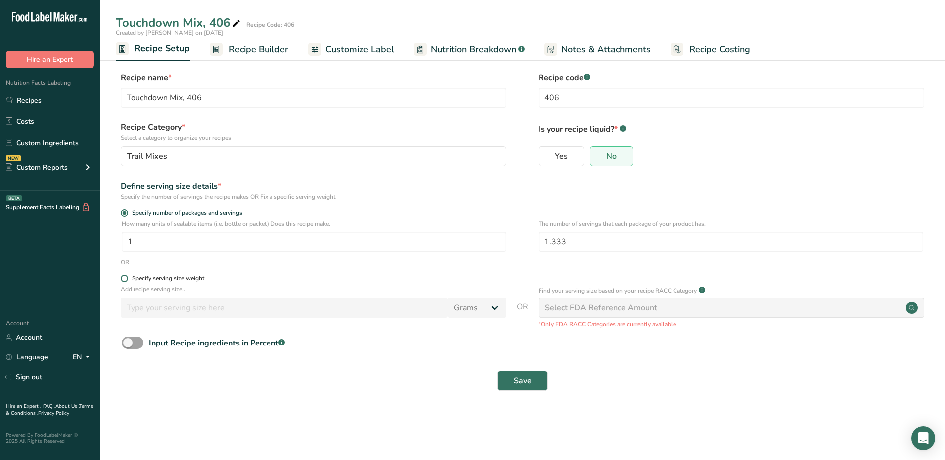
click at [123, 278] on span at bounding box center [124, 278] width 7 height 7
click at [123, 278] on input "Specify serving size weight" at bounding box center [124, 278] width 6 height 6
radio input "true"
radio input "false"
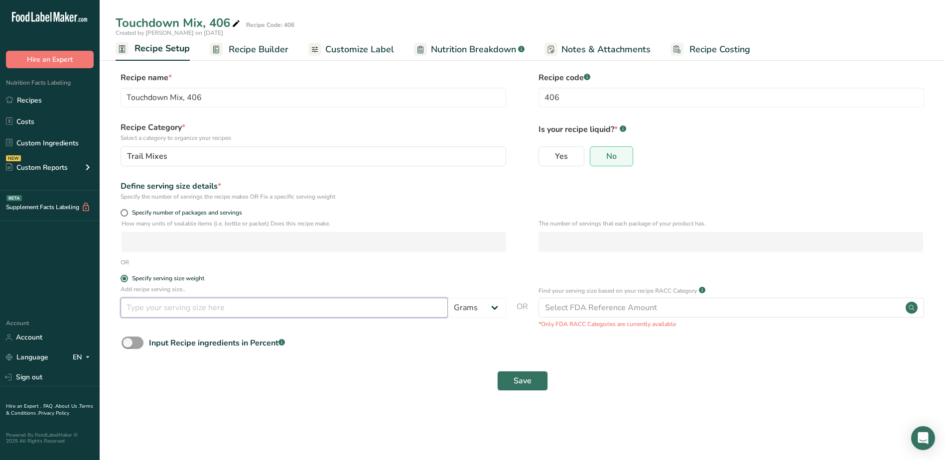
drag, startPoint x: 227, startPoint y: 311, endPoint x: 245, endPoint y: 309, distance: 18.0
click at [227, 311] on input "number" at bounding box center [284, 308] width 327 height 20
type input "30"
click at [529, 382] on span "Save" at bounding box center [522, 381] width 18 height 12
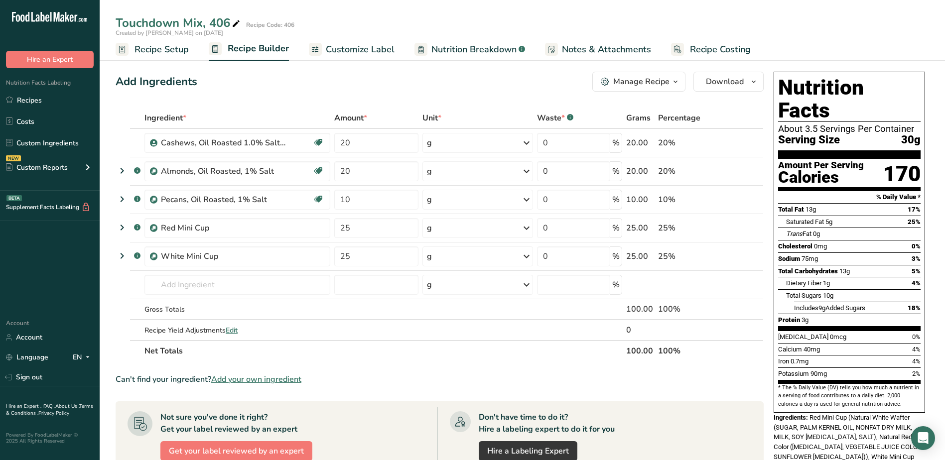
click at [370, 46] on span "Customize Label" at bounding box center [360, 49] width 69 height 13
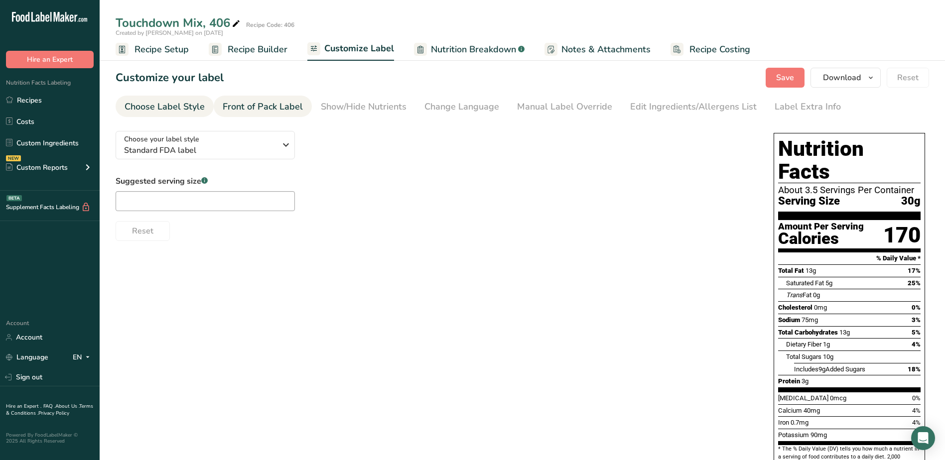
click at [243, 110] on div "Front of Pack Label" at bounding box center [263, 106] width 80 height 13
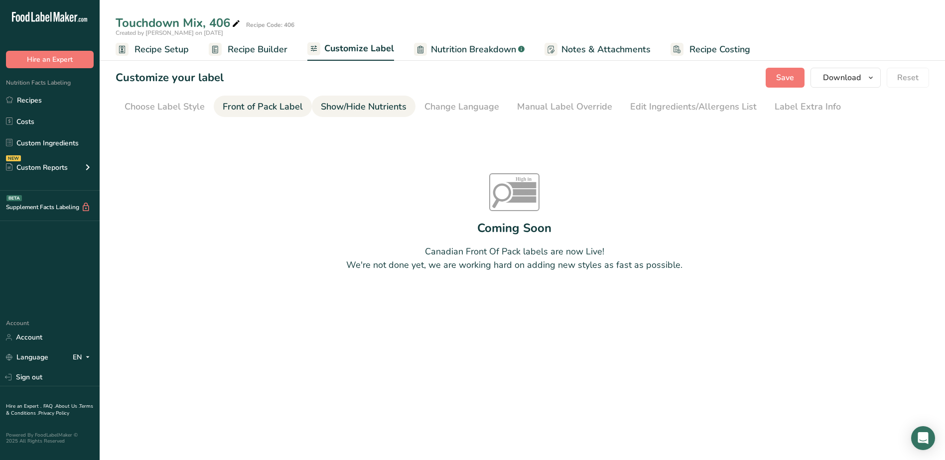
click at [374, 102] on div "Show/Hide Nutrients" at bounding box center [364, 106] width 86 height 13
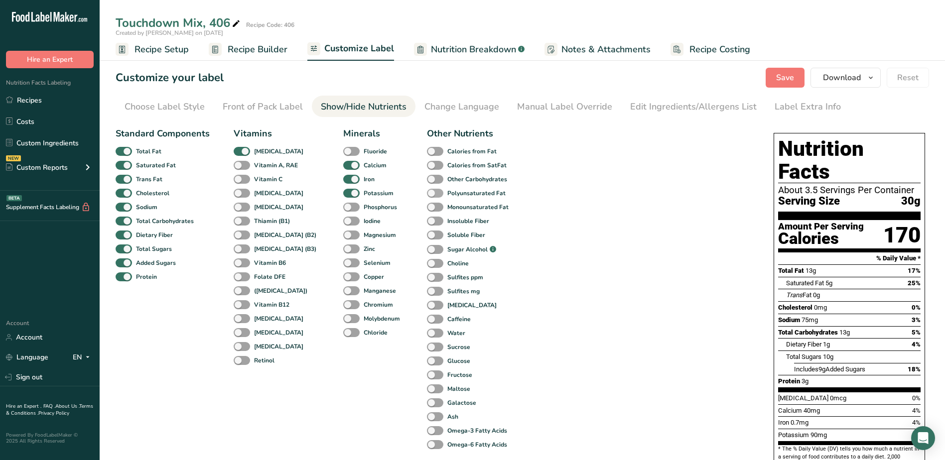
click at [427, 189] on span at bounding box center [435, 193] width 16 height 9
click at [427, 190] on input "Polyunsaturated Fat" at bounding box center [430, 193] width 6 height 6
checkbox input "true"
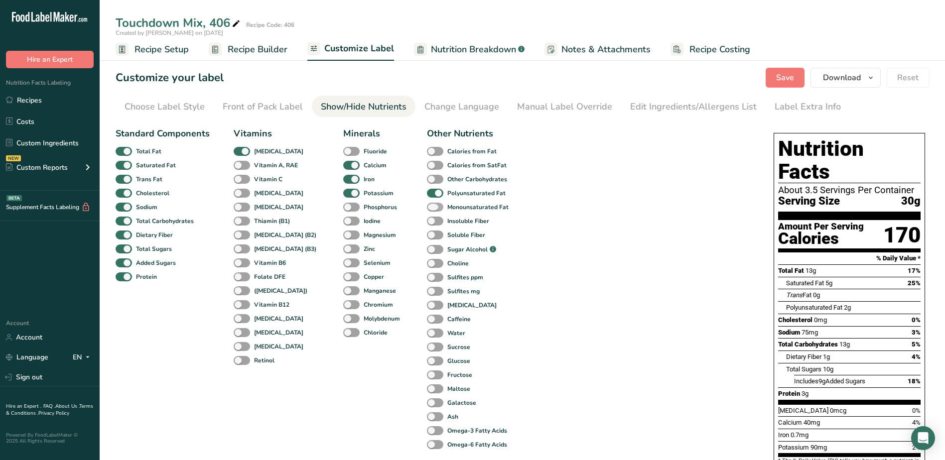
click at [427, 211] on span at bounding box center [435, 207] width 16 height 9
click at [427, 210] on input "Monounsaturated Fat" at bounding box center [430, 207] width 6 height 6
checkbox input "true"
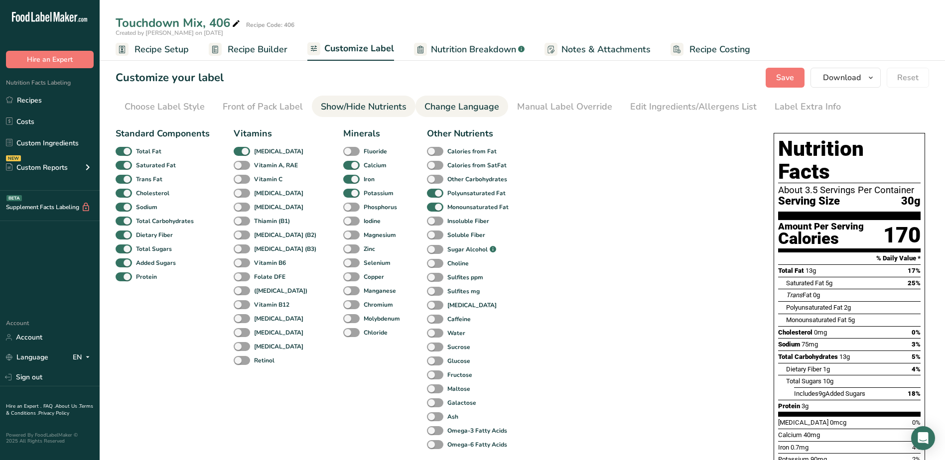
click at [443, 108] on div "Change Language" at bounding box center [461, 106] width 75 height 13
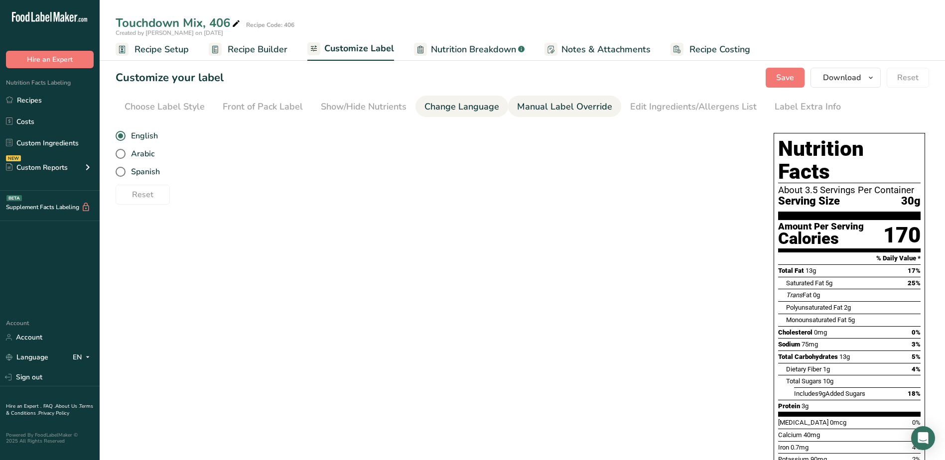
click at [538, 106] on div "Manual Label Override" at bounding box center [564, 106] width 95 height 13
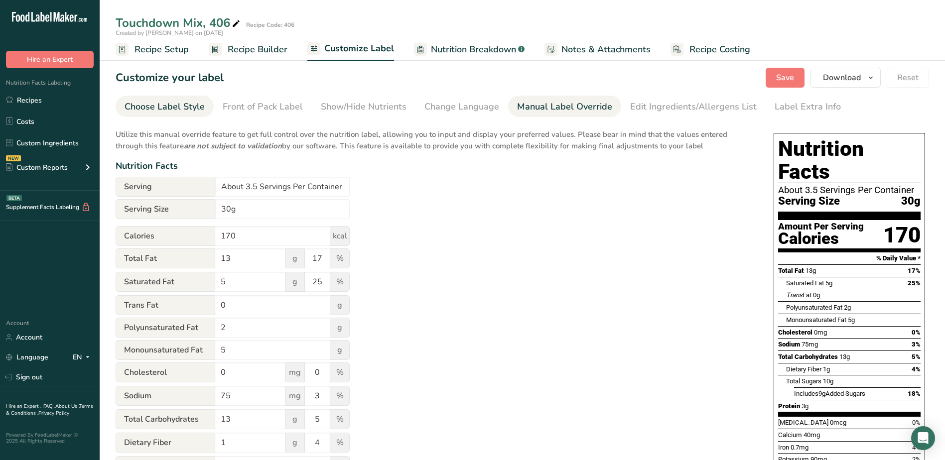
click at [176, 108] on div "Choose Label Style" at bounding box center [164, 106] width 80 height 13
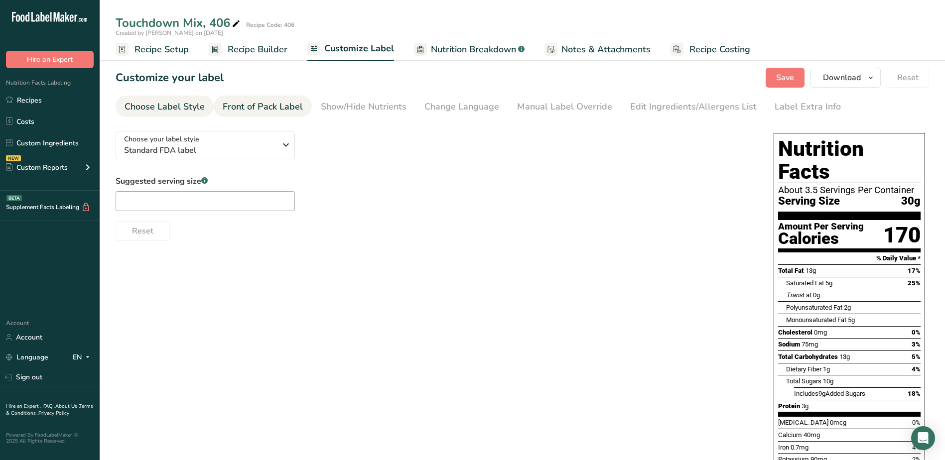
click at [270, 109] on div "Front of Pack Label" at bounding box center [263, 106] width 80 height 13
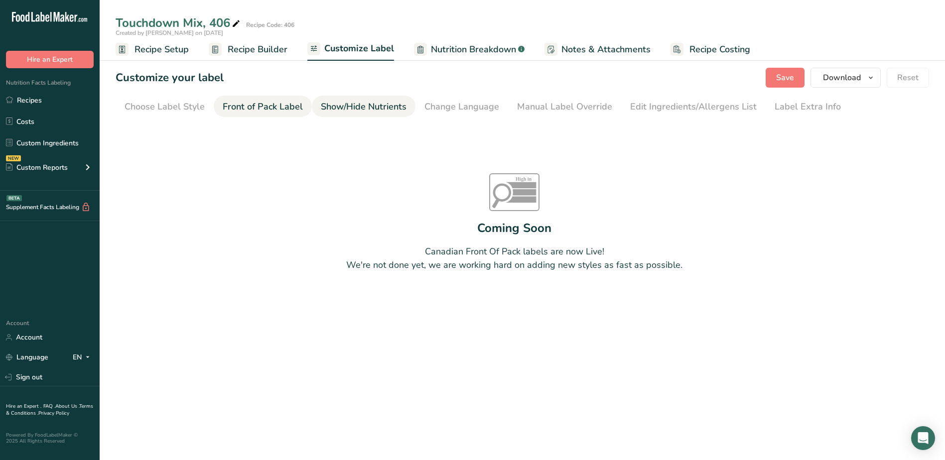
click at [373, 103] on div "Show/Hide Nutrients" at bounding box center [364, 106] width 86 height 13
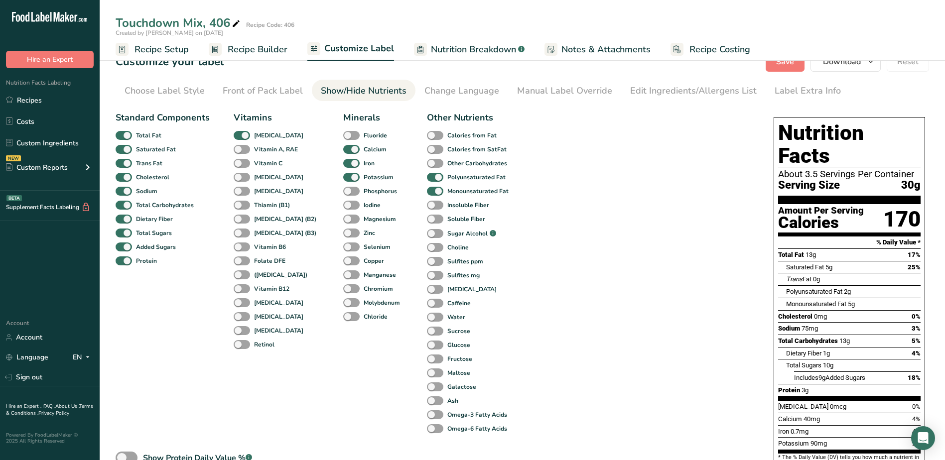
scroll to position [224, 0]
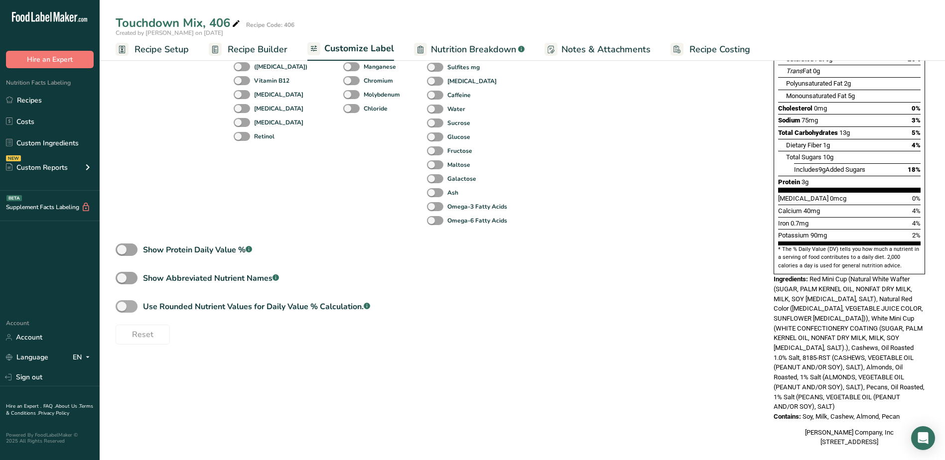
click at [140, 305] on span "Use Rounded Nutrient Values for Daily Value % Calculation. .a-a{fill:#347362;}.…" at bounding box center [253, 307] width 233 height 12
click at [122, 305] on input "Use Rounded Nutrient Values for Daily Value % Calculation. .a-a{fill:#347362;}.…" at bounding box center [119, 306] width 6 height 6
checkbox input "true"
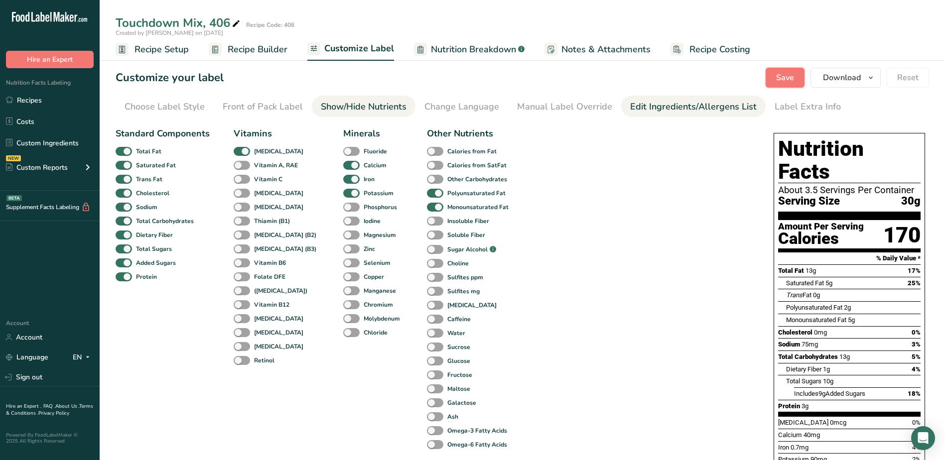
drag, startPoint x: 787, startPoint y: 69, endPoint x: 686, endPoint y: 106, distance: 107.9
click at [786, 71] on button "Save" at bounding box center [784, 78] width 39 height 20
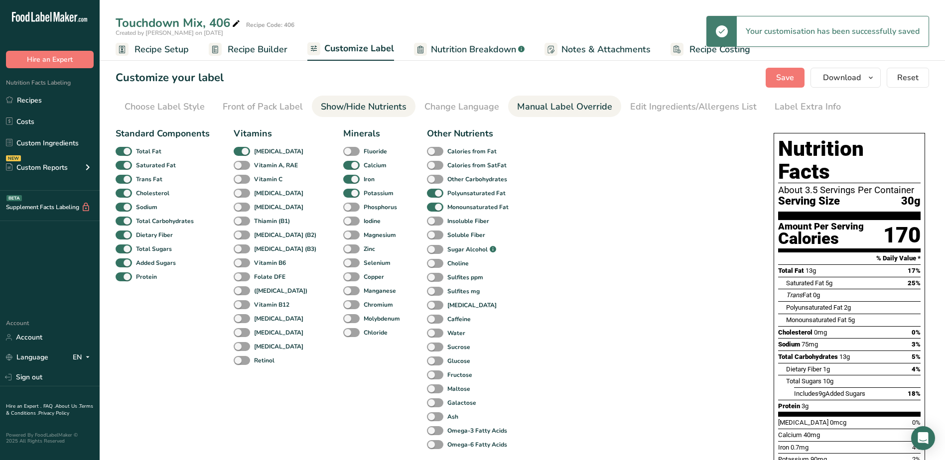
click at [546, 109] on div "Manual Label Override" at bounding box center [564, 106] width 95 height 13
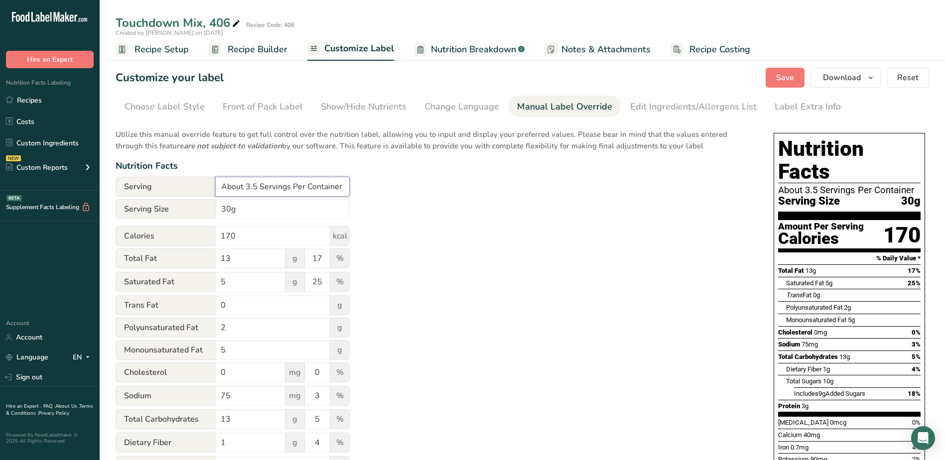
click at [257, 186] on input "About 3.5 Servings Per Container" at bounding box center [282, 187] width 134 height 20
type input "Servings Per Container"
click at [290, 213] on input "30g" at bounding box center [282, 209] width 134 height 20
type input "3"
type input "1/4 cup (30g)"
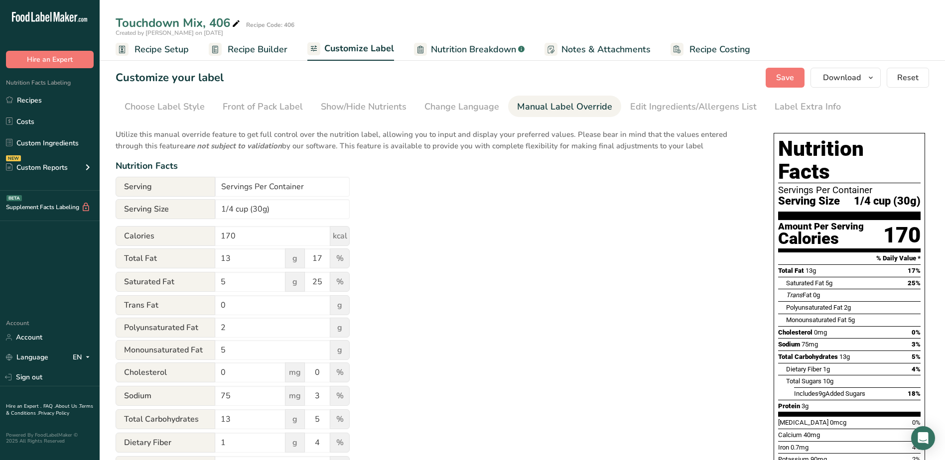
click at [638, 239] on div "Utilize this manual override feature to get full control over the nutrition lab…" at bounding box center [435, 383] width 638 height 521
click at [779, 84] on button "Save" at bounding box center [784, 78] width 39 height 20
click at [659, 109] on div "Edit Ingredients/Allergens List" at bounding box center [693, 106] width 126 height 13
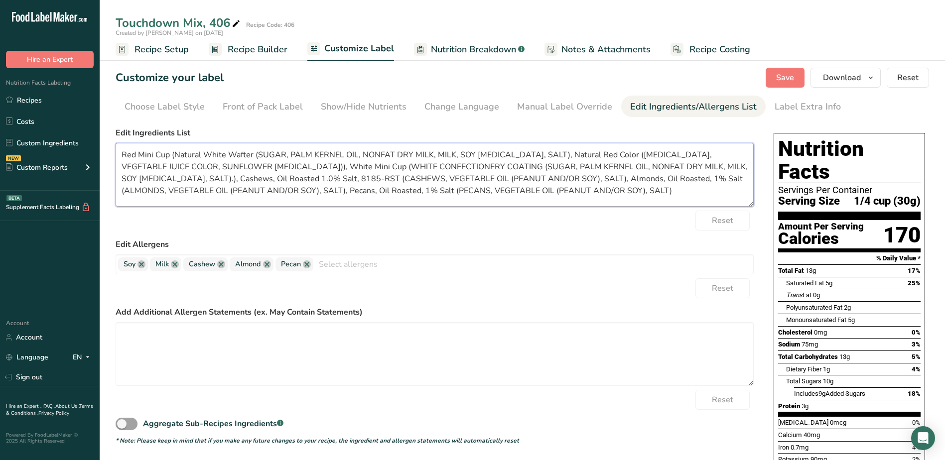
click at [181, 153] on textarea "Red Mini Cup (Natural White Wafter (SUGAR, PALM KERNEL OIL, NONFAT DRY MILK, MI…" at bounding box center [435, 175] width 638 height 64
drag, startPoint x: 173, startPoint y: 154, endPoint x: 251, endPoint y: 154, distance: 77.7
click at [251, 154] on textarea "Red Mini Cup (Natural White Wafter (SUGAR, PALM KERNEL OIL, NONFAT DRY MILK, MI…" at bounding box center [435, 175] width 638 height 64
drag, startPoint x: 170, startPoint y: 154, endPoint x: 95, endPoint y: 154, distance: 74.7
click at [96, 154] on div ".a-20{fill:#fff;} Hire an Expert Nutrition Facts Labeling Recipes Costs Custom …" at bounding box center [472, 348] width 945 height 697
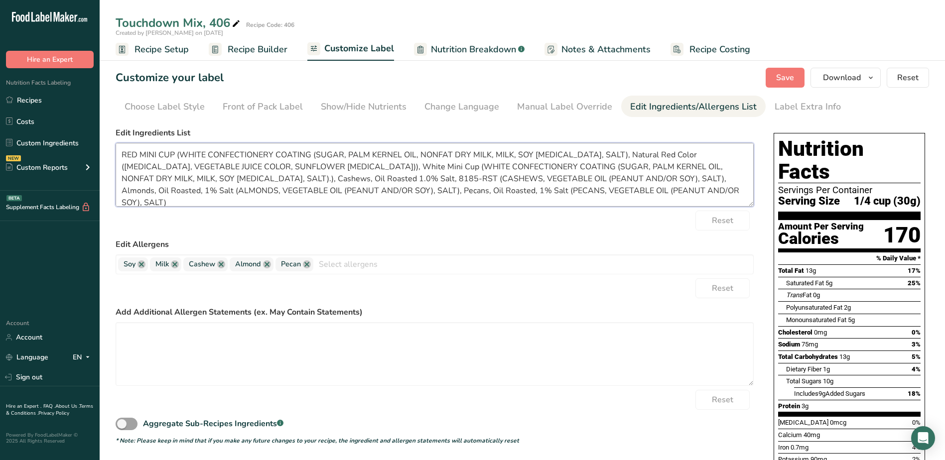
drag, startPoint x: 597, startPoint y: 153, endPoint x: 660, endPoint y: 153, distance: 63.7
click at [660, 153] on textarea "RED MINI CUP (WHITE CONFECTIONERY COATING (SUGAR, PALM KERNEL OIL, NONFAT DRY M…" at bounding box center [435, 175] width 638 height 64
drag, startPoint x: 434, startPoint y: 166, endPoint x: 380, endPoint y: 162, distance: 54.4
click at [380, 162] on textarea "RED MINI CUP (WHITE CONFECTIONERY COATING (SUGAR, PALM KERNEL OIL, NONFAT DRY M…" at bounding box center [435, 175] width 638 height 64
click at [246, 178] on textarea "RED MINI CUP (WHITE CONFECTIONERY COATING (SUGAR, PALM KERNEL OIL, NONFAT DRY M…" at bounding box center [435, 175] width 638 height 64
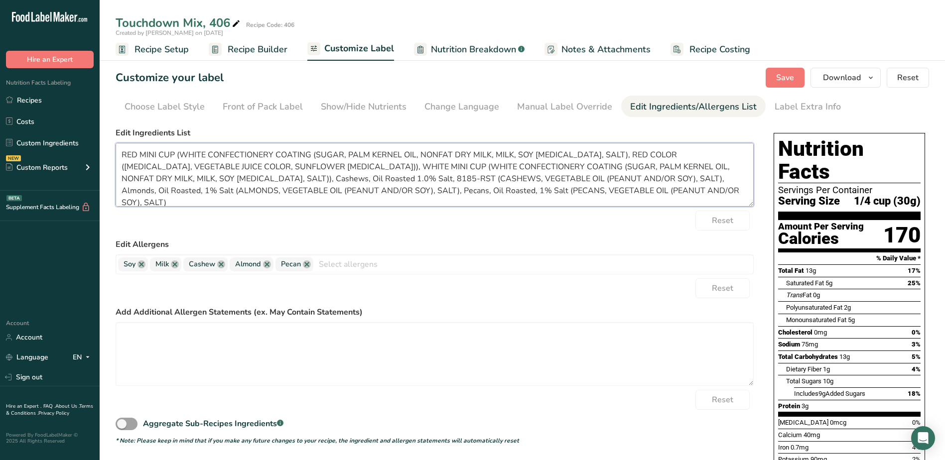
click at [251, 177] on textarea "RED MINI CUP (WHITE CONFECTIONERY COATING (SUGAR, PALM KERNEL OIL, NONFAT DRY M…" at bounding box center [435, 175] width 638 height 64
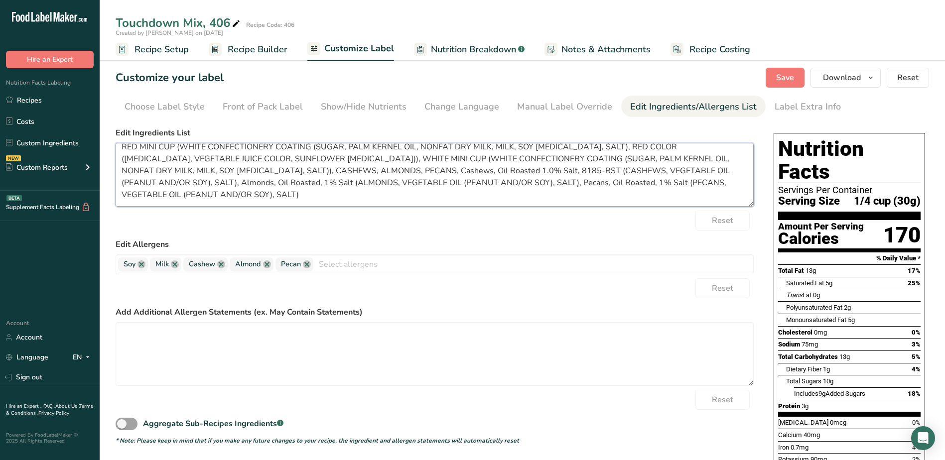
drag, startPoint x: 373, startPoint y: 177, endPoint x: 388, endPoint y: 201, distance: 28.5
click at [388, 201] on textarea "RED MINI CUP (WHITE CONFECTIONERY COATING (SUGAR, PALM KERNEL OIL, NONFAT DRY M…" at bounding box center [435, 175] width 638 height 64
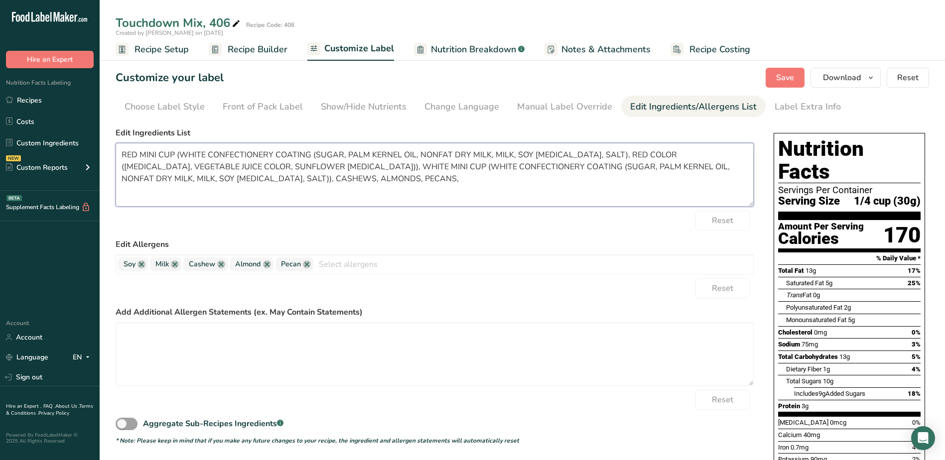
scroll to position [0, 0]
type textarea "RED MINI CUP (WHITE CONFECTIONERY COATING (SUGAR, PALM KERNEL OIL, NONFAT DRY M…"
click at [190, 332] on textarea at bounding box center [435, 354] width 638 height 64
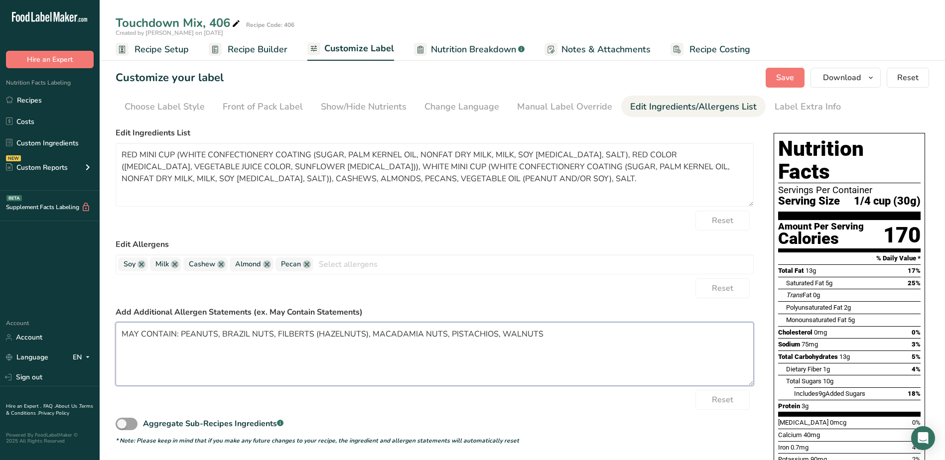
type textarea "MAY CONTAIN: PEANUTS, BRAZIL NUTS, FILBERTS (HAZELNUTS), MACADAMIA NUTS, PISTAC…"
drag, startPoint x: 790, startPoint y: 77, endPoint x: 517, endPoint y: 288, distance: 344.6
click at [790, 77] on span "Save" at bounding box center [785, 78] width 18 height 12
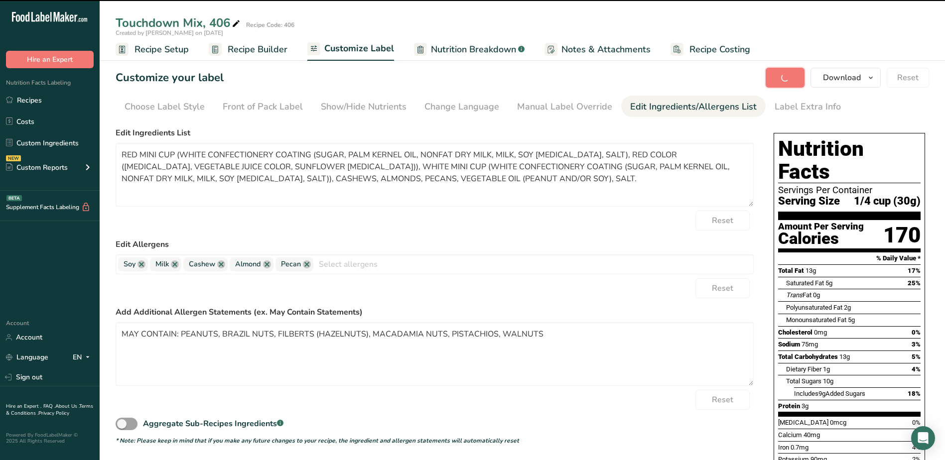
type textarea "RED MINI CUP (WHITE CONFECTIONERY COATING (SUGAR, PALM KERNEL OIL, NONFAT DRY M…"
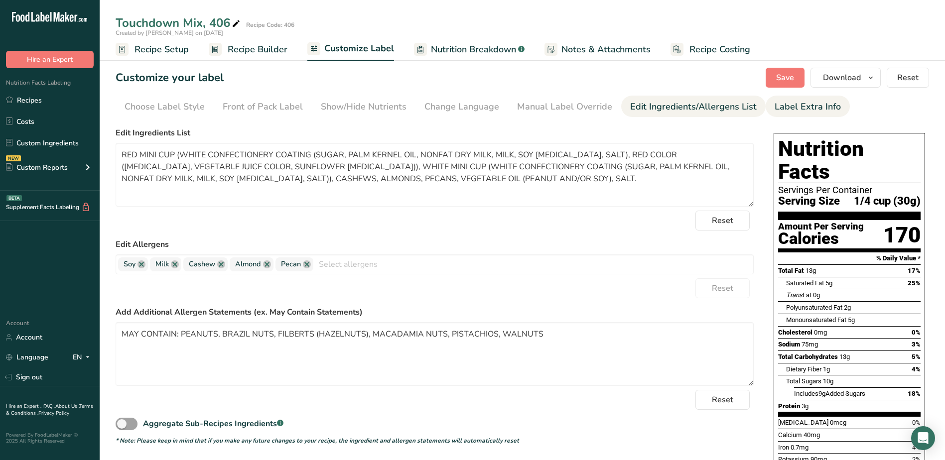
click at [777, 103] on div "Label Extra Info" at bounding box center [807, 106] width 66 height 13
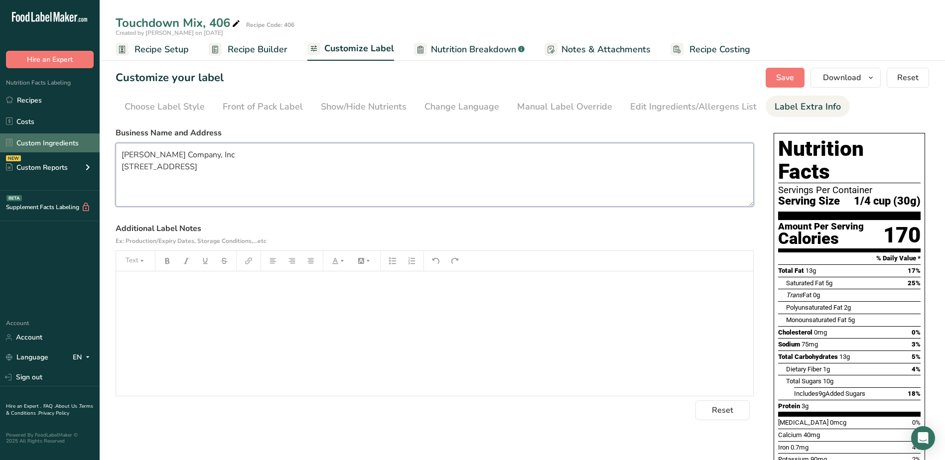
drag, startPoint x: 228, startPoint y: 187, endPoint x: 83, endPoint y: 144, distance: 150.5
click at [84, 146] on div ".a-20{fill:#fff;} Hire an Expert Nutrition Facts Labeling Recipes Costs Custom …" at bounding box center [472, 348] width 945 height 697
paste textarea "Devon's Chocolate [STREET_ADDRESS][PERSON_NAME]"
click at [196, 155] on textarea "Devon's Chocolate [STREET_ADDRESS][PERSON_NAME]" at bounding box center [435, 175] width 638 height 64
type textarea "Devon's Chocolates [STREET_ADDRESS][PERSON_NAME]"
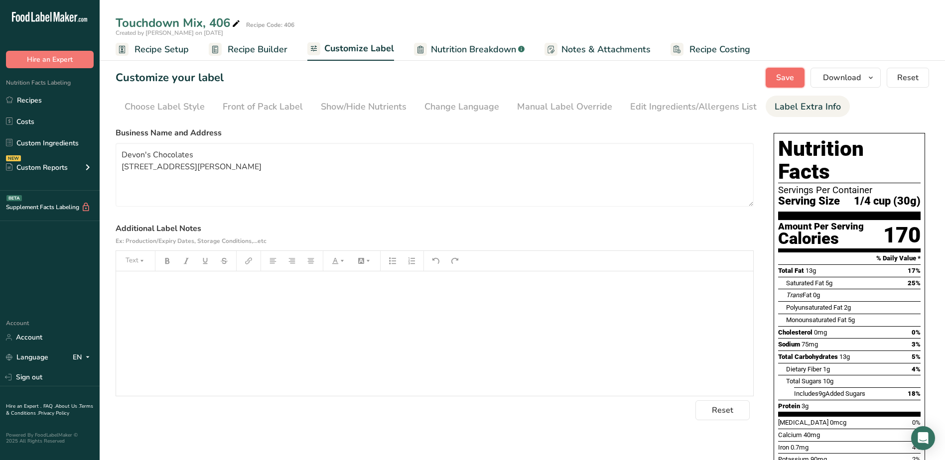
click at [779, 80] on span "Save" at bounding box center [785, 78] width 18 height 12
click at [656, 101] on div "Edit Ingredients/Allergens List" at bounding box center [693, 106] width 126 height 13
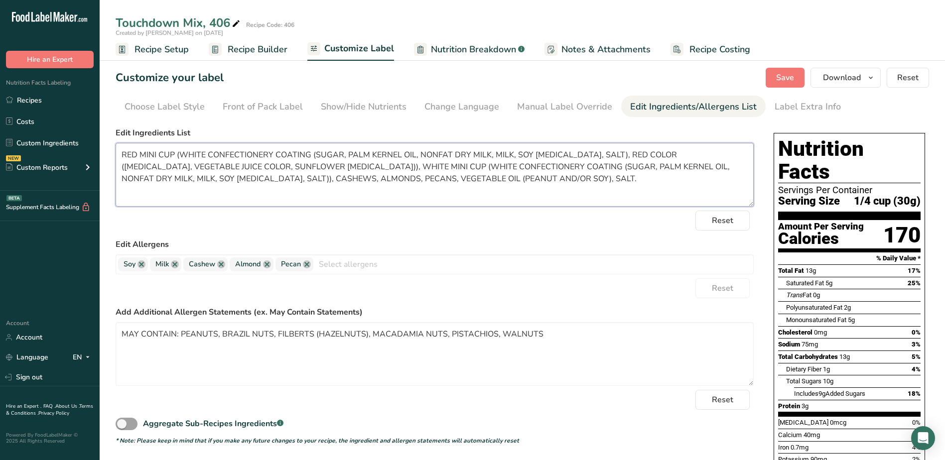
click at [174, 154] on textarea "RED MINI CUP (WHITE CONFECTIONERY COATING (SUGAR, PALM KERNEL OIL, NONFAT DRY M…" at bounding box center [435, 175] width 638 height 64
click at [442, 164] on textarea "RED MINI CUPS (WHITE CONFECTIONERY COATING (SUGAR, PALM KERNEL OIL, NONFAT DRY …" at bounding box center [435, 175] width 638 height 64
type textarea "RED MINI CUPS (WHITE CONFECTIONERY COATING (SUGAR, PALM KERNEL OIL, NONFAT DRY …"
click at [775, 82] on button "Save" at bounding box center [784, 78] width 39 height 20
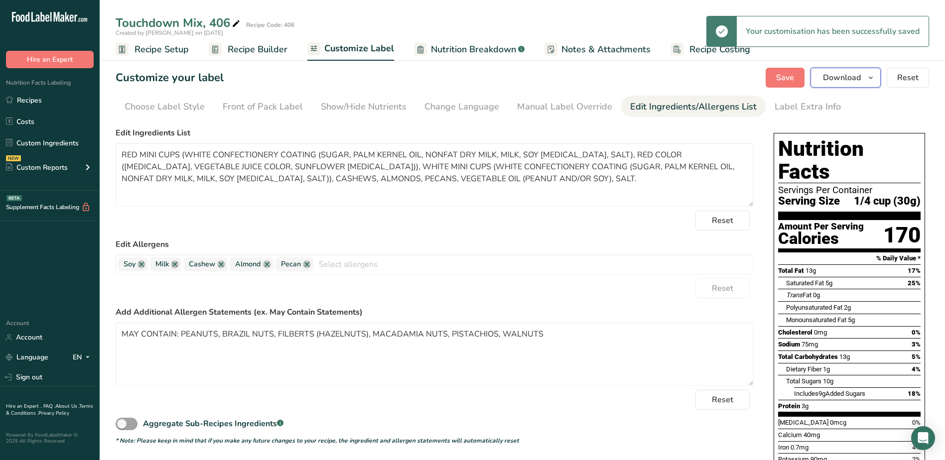
click at [861, 82] on button "Download" at bounding box center [845, 78] width 70 height 20
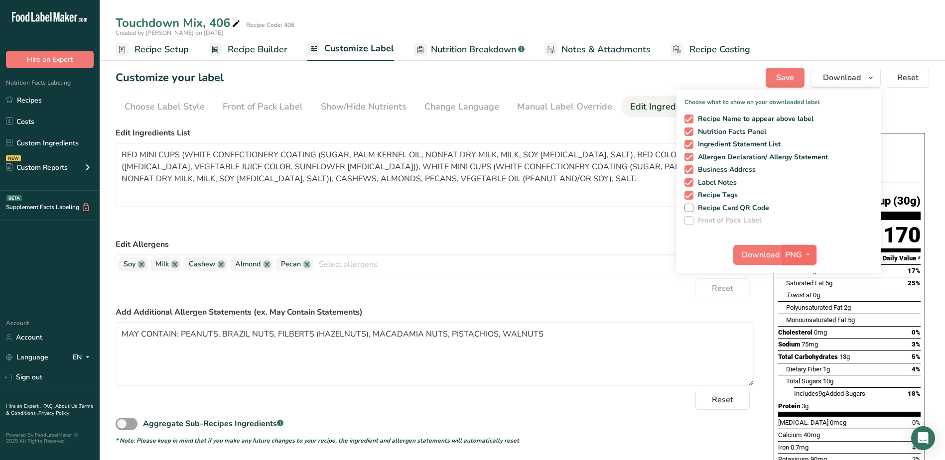
click at [802, 250] on span "button" at bounding box center [808, 255] width 12 height 12
click at [802, 324] on link "PDF" at bounding box center [800, 324] width 32 height 16
click at [754, 255] on span "Download" at bounding box center [761, 255] width 38 height 12
drag, startPoint x: 247, startPoint y: 53, endPoint x: 189, endPoint y: 47, distance: 58.1
click at [247, 53] on span "Recipe Builder" at bounding box center [258, 49] width 60 height 13
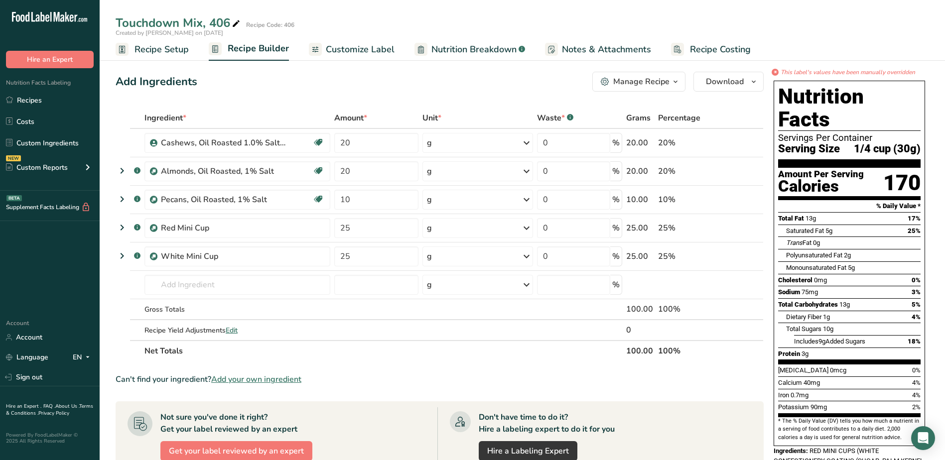
click at [673, 82] on icon "button" at bounding box center [675, 82] width 8 height 12
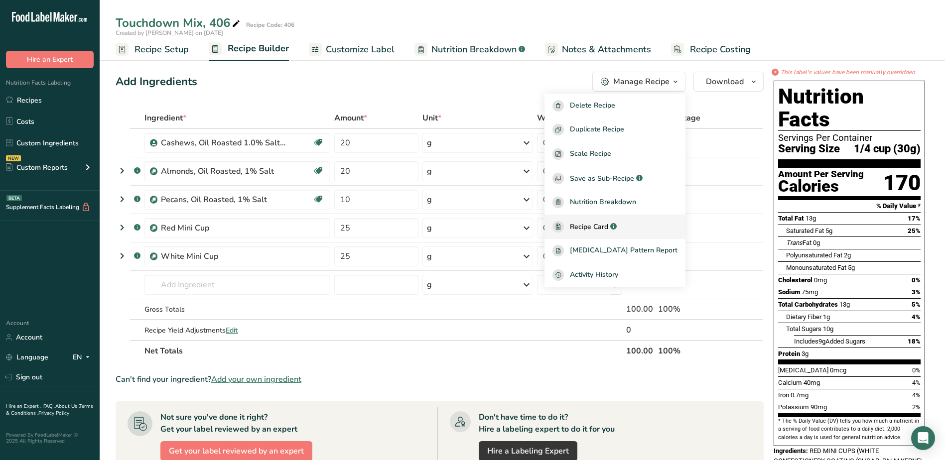
click at [608, 224] on span "Recipe Card" at bounding box center [589, 227] width 38 height 10
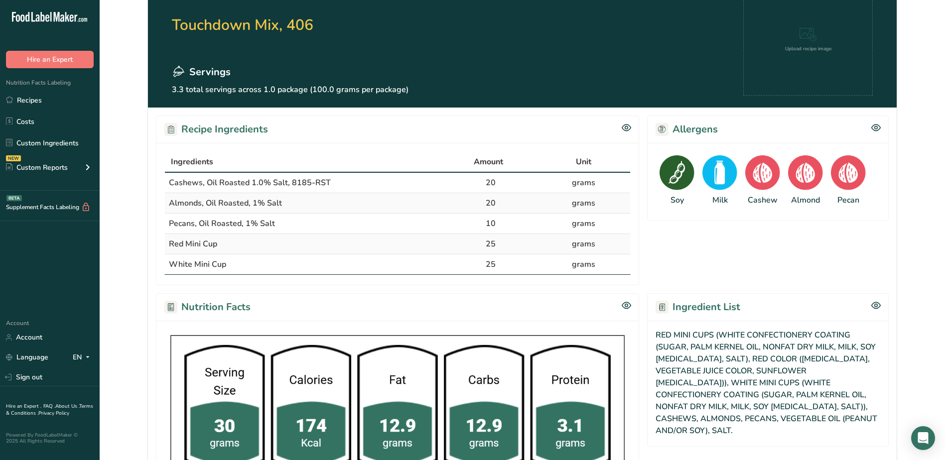
scroll to position [100, 0]
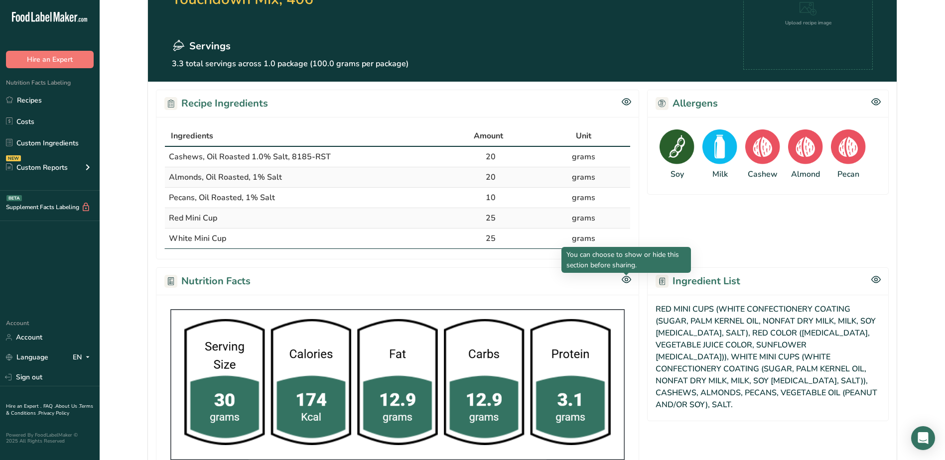
click at [625, 277] on div at bounding box center [625, 275] width 5 height 5
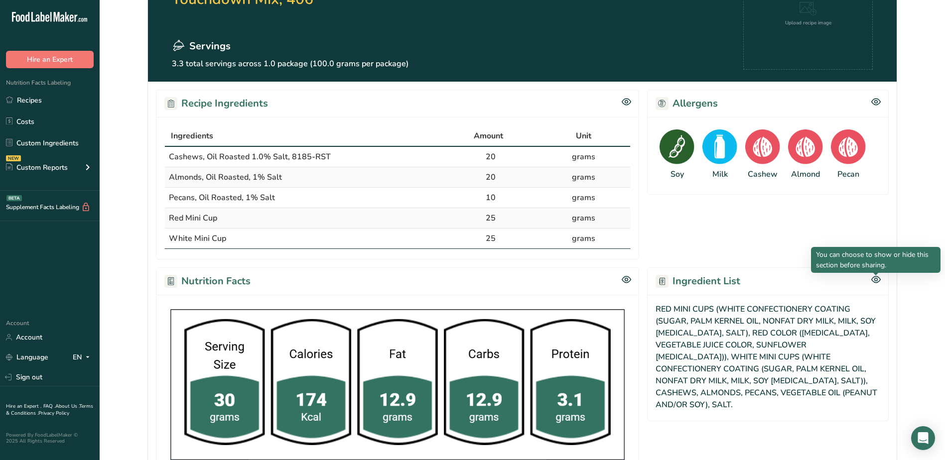
click at [879, 279] on icon at bounding box center [875, 279] width 9 height 8
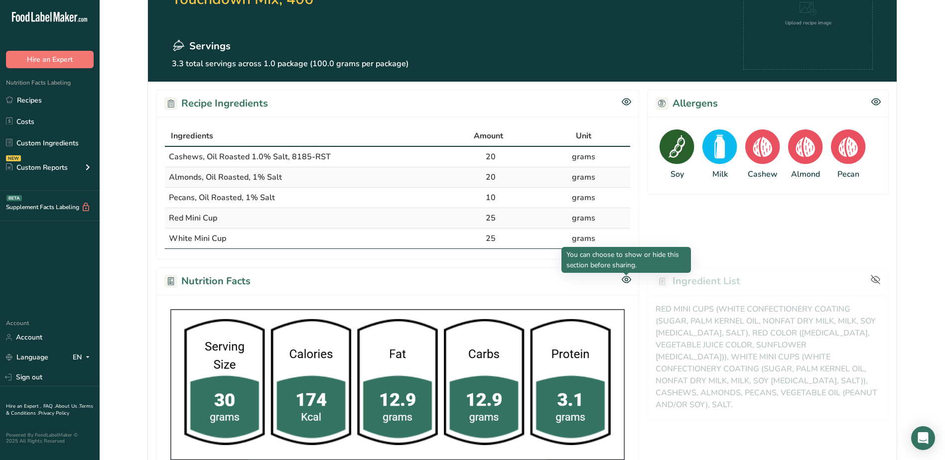
click at [625, 279] on icon at bounding box center [625, 279] width 3 height 3
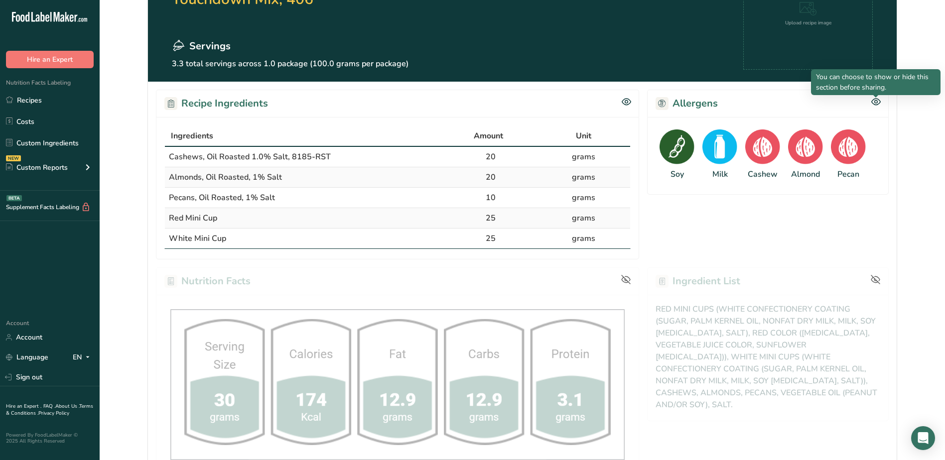
click at [876, 102] on icon at bounding box center [875, 102] width 9 height 8
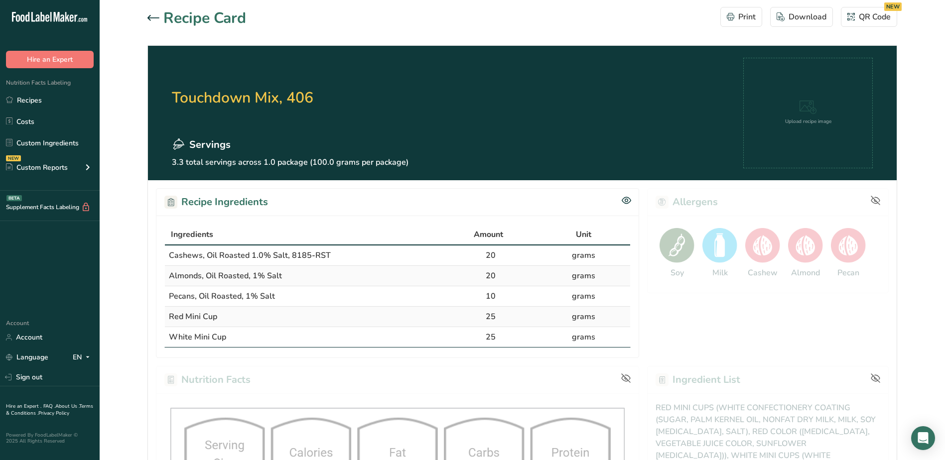
scroll to position [0, 0]
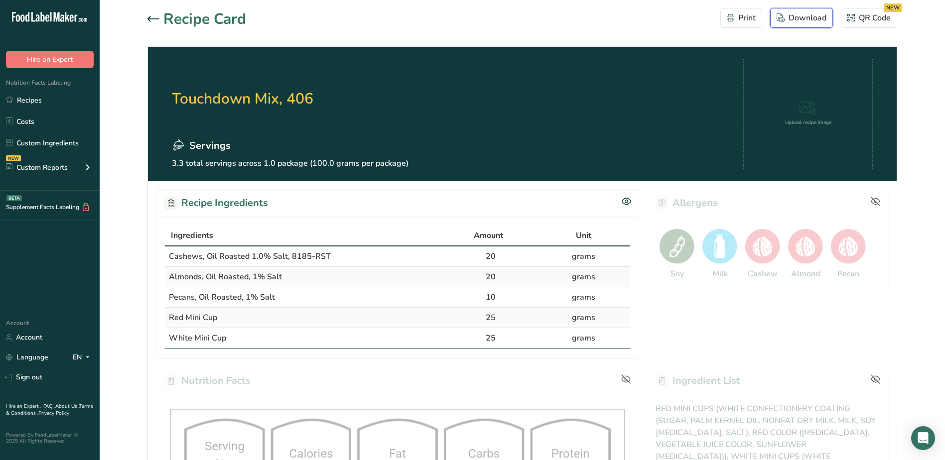
click at [796, 20] on div "Download" at bounding box center [801, 18] width 50 height 12
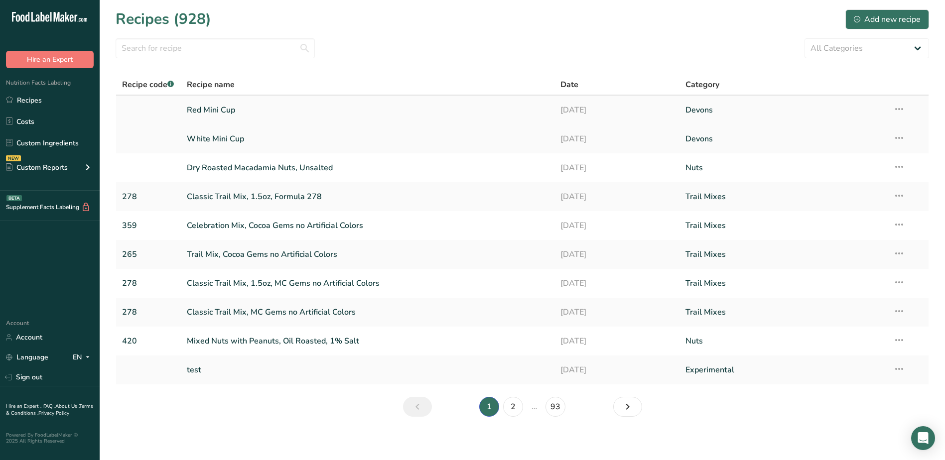
click at [219, 112] on link "Red Mini Cup" at bounding box center [368, 110] width 362 height 21
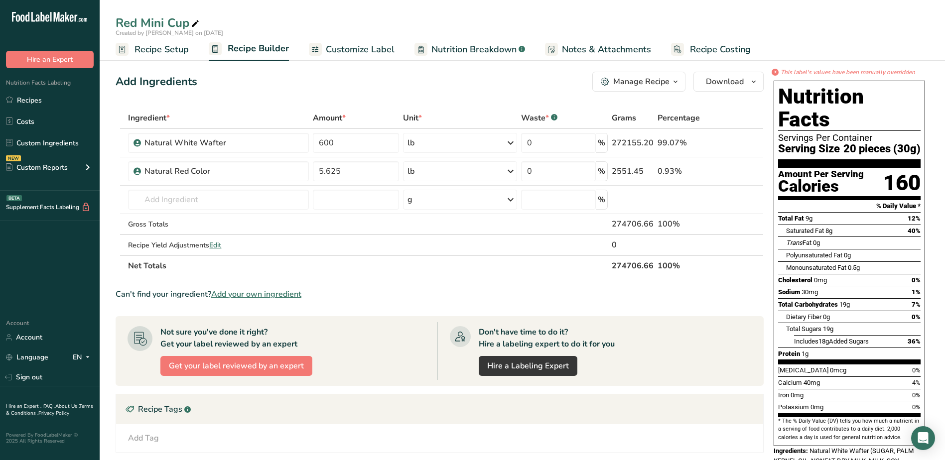
click at [367, 50] on span "Customize Label" at bounding box center [360, 49] width 69 height 13
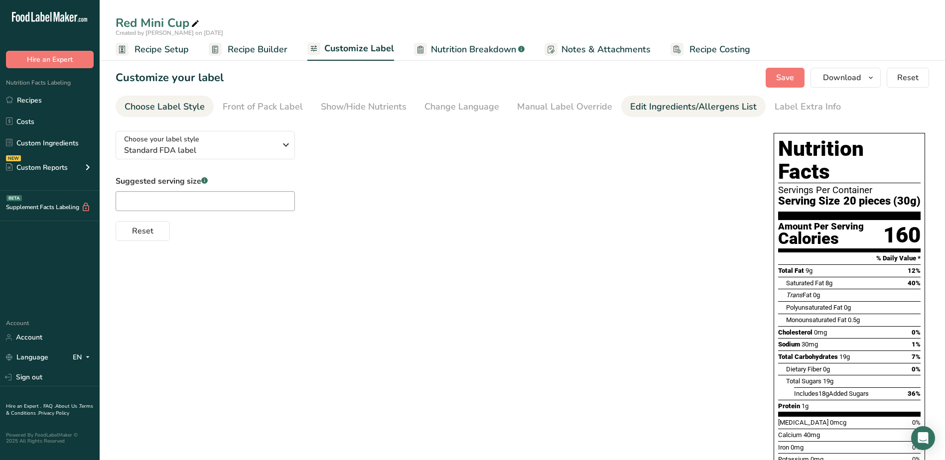
click at [637, 111] on div "Edit Ingredients/Allergens List" at bounding box center [693, 106] width 126 height 13
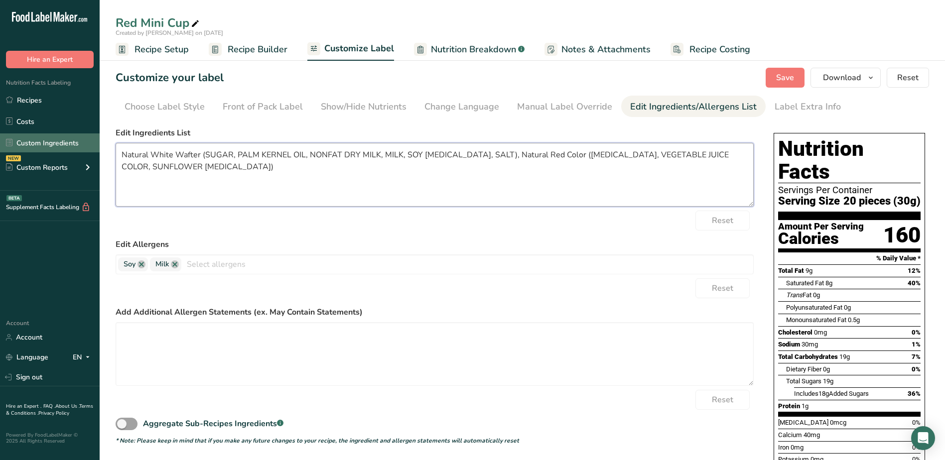
drag, startPoint x: 202, startPoint y: 154, endPoint x: 50, endPoint y: 147, distance: 152.0
click at [50, 147] on div ".a-20{fill:#fff;} Hire an Expert Nutrition Facts Labeling Recipes Costs Custom …" at bounding box center [472, 304] width 945 height 609
drag, startPoint x: 537, startPoint y: 154, endPoint x: 602, endPoint y: 154, distance: 64.7
click at [602, 154] on textarea "WHITE CONFECTIONERY COATING (SUGAR, PALM KERNEL OIL, NONFAT DRY MILK, MILK, SOY…" at bounding box center [435, 175] width 638 height 64
type textarea "WHITE CONFECTIONERY COATING (SUGAR, PALM KERNEL OIL, NONFAT DRY MILK, MILK, SOY…"
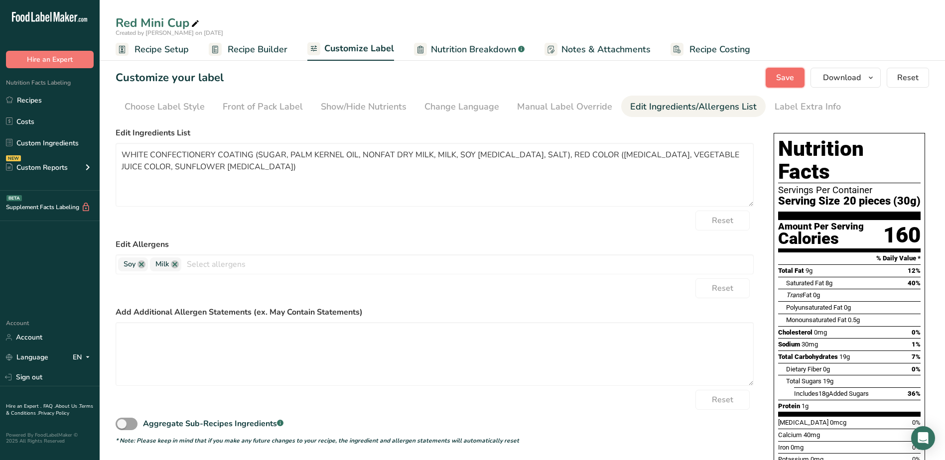
click at [778, 79] on span "Save" at bounding box center [785, 78] width 18 height 12
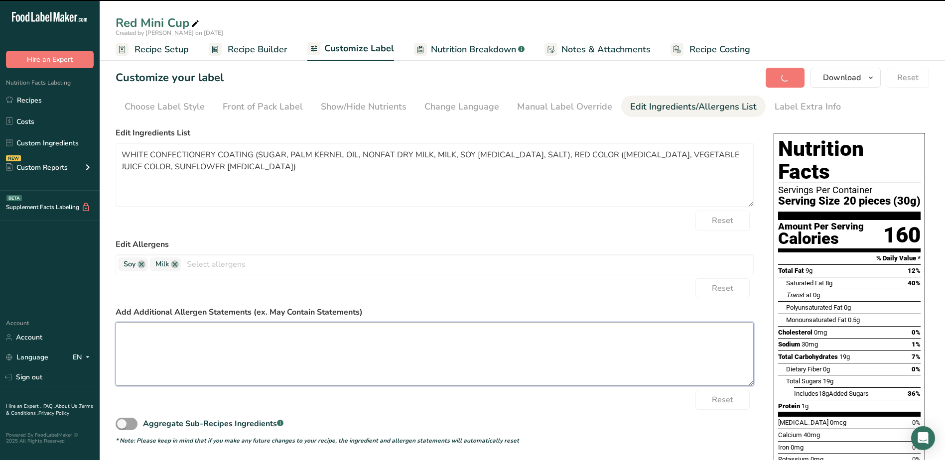
click at [314, 340] on textarea at bounding box center [435, 354] width 638 height 64
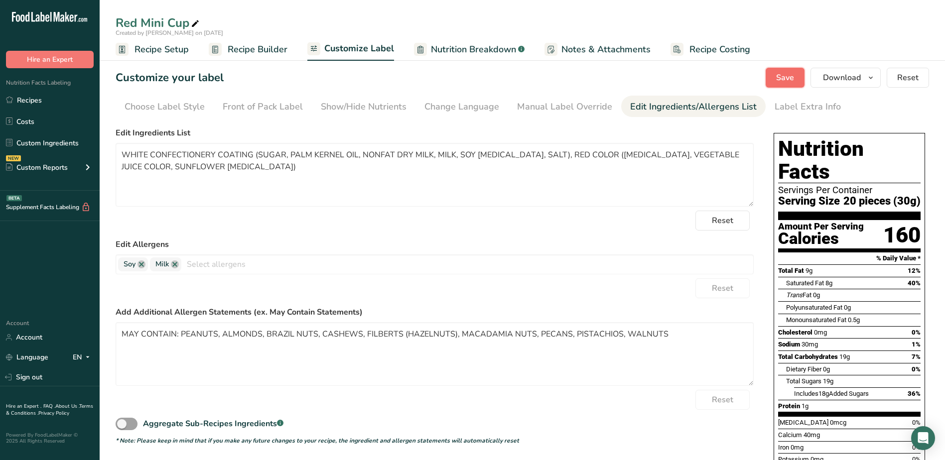
click at [779, 84] on button "Save" at bounding box center [784, 78] width 39 height 20
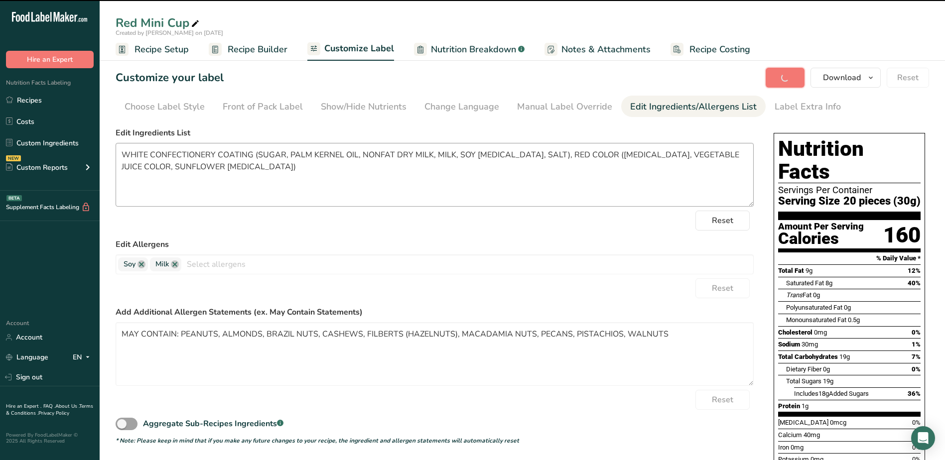
type textarea "MAY CONTAIN: PEANUTS, ALMONDS, BRAZIL NUTS, CASHEWS, FILBERTS (HAZELNUTS), MACA…"
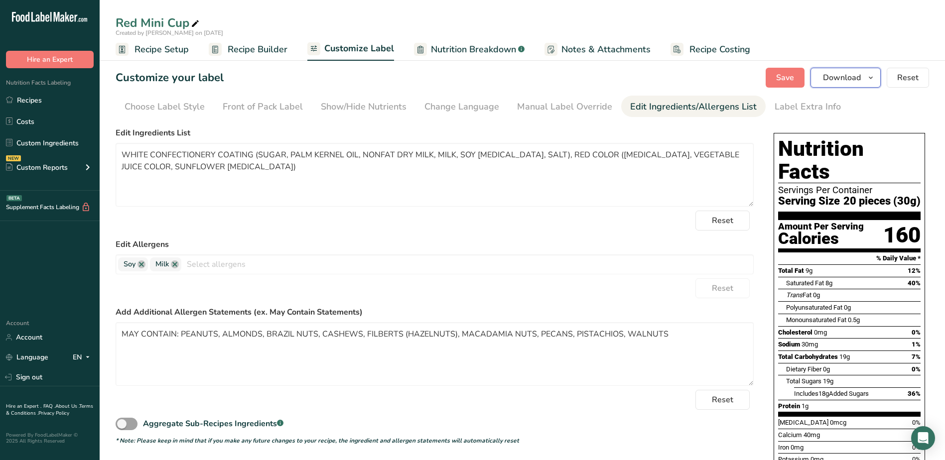
click at [860, 77] on span "Download" at bounding box center [842, 78] width 38 height 12
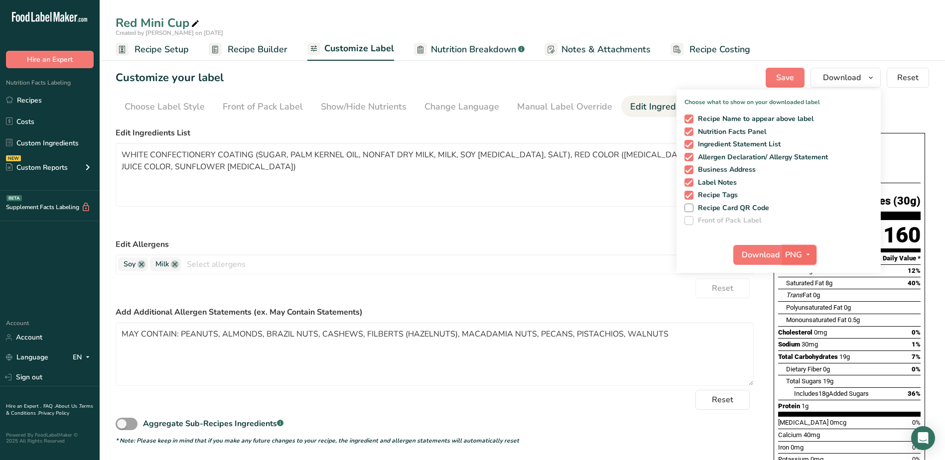
click at [798, 253] on span "PNG" at bounding box center [793, 255] width 17 height 12
click at [804, 319] on link "PDF" at bounding box center [800, 324] width 32 height 16
click at [761, 259] on span "Download" at bounding box center [761, 255] width 38 height 12
drag, startPoint x: 19, startPoint y: 100, endPoint x: 194, endPoint y: 93, distance: 174.9
click at [19, 100] on link "Recipes" at bounding box center [50, 100] width 100 height 19
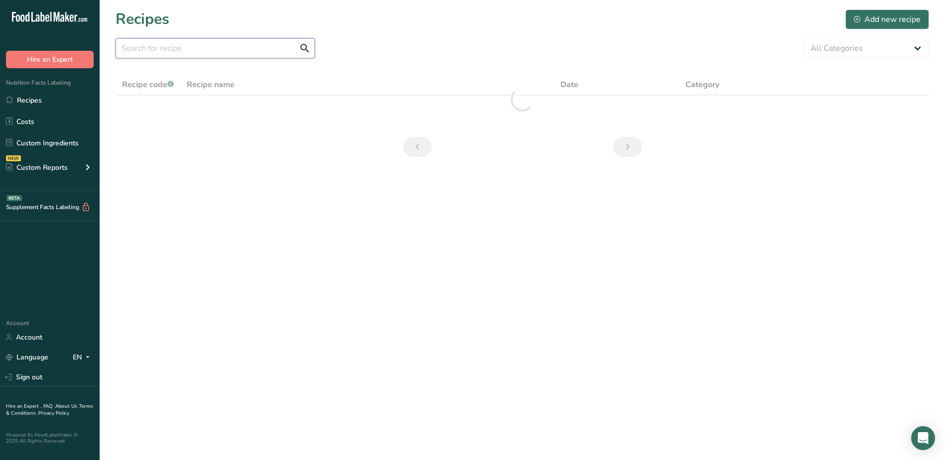
click at [238, 46] on input "text" at bounding box center [215, 48] width 199 height 20
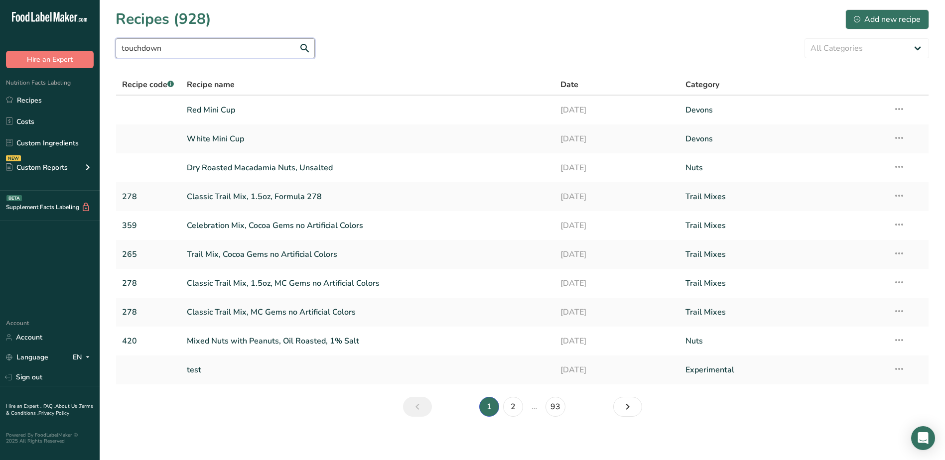
type input "touchdown"
